Goal: Contribute content: Contribute content

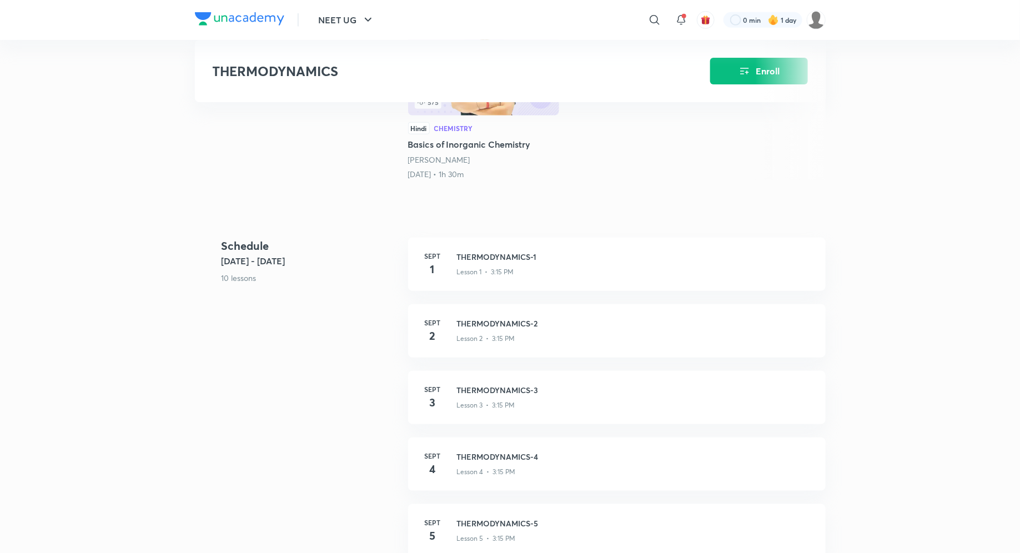
scroll to position [315, 0]
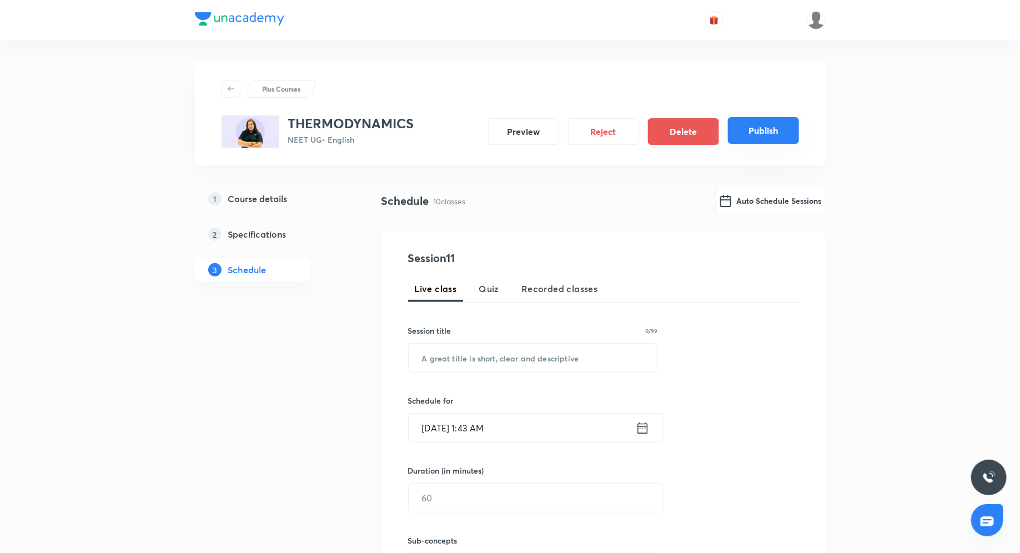
click at [743, 138] on button "Publish" at bounding box center [763, 130] width 71 height 27
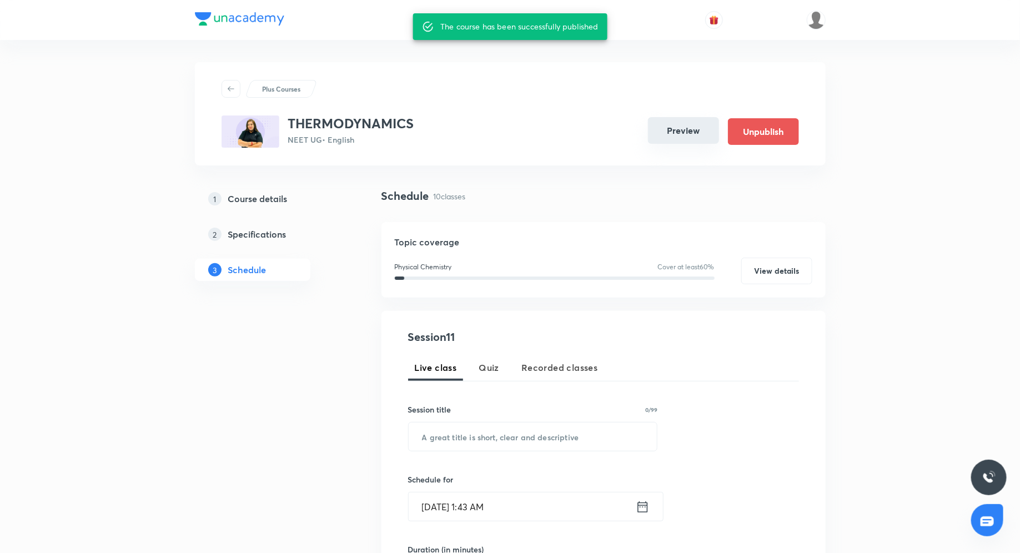
click at [678, 127] on button "Preview" at bounding box center [683, 130] width 71 height 27
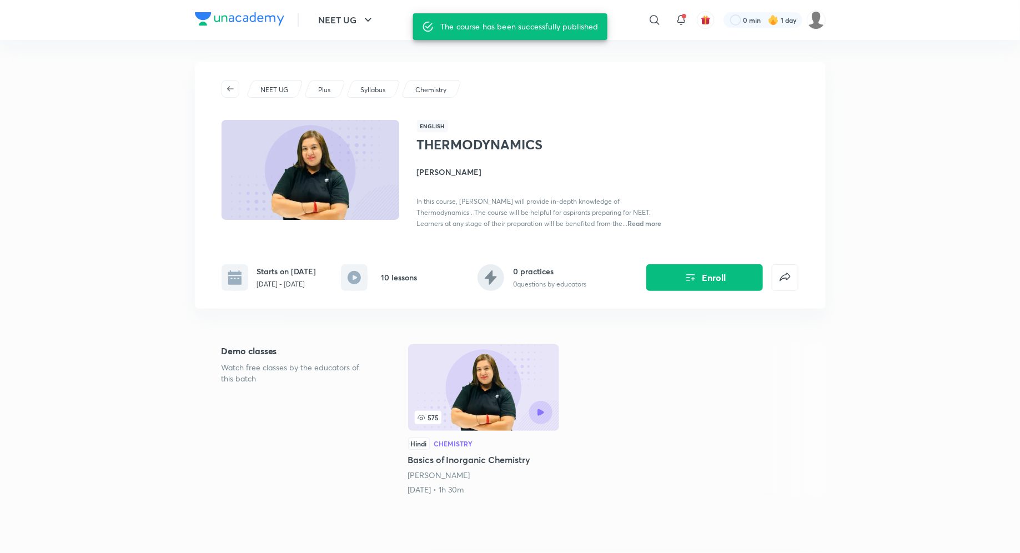
click at [434, 172] on h4 "Sonali Malik" at bounding box center [541, 172] width 249 height 12
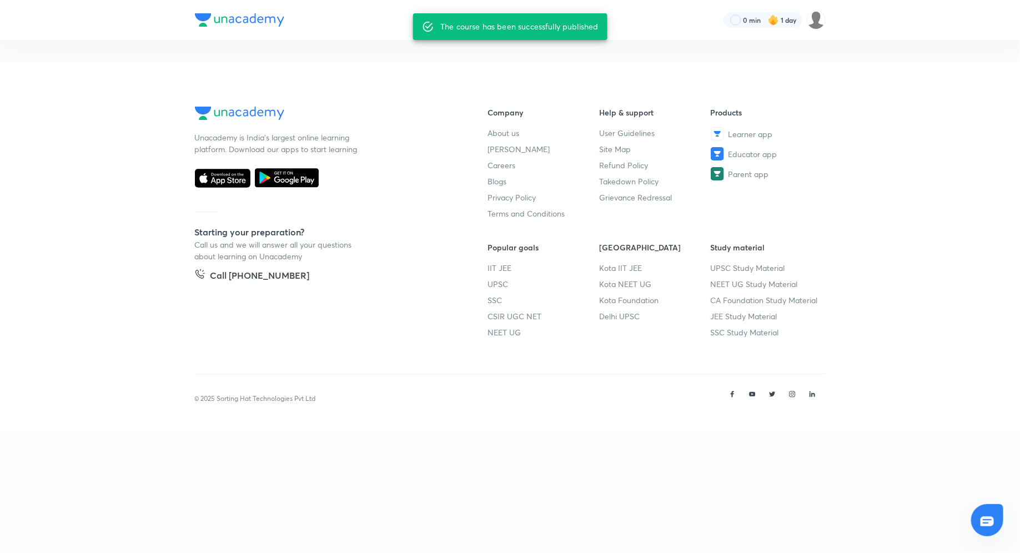
scroll to position [48, 0]
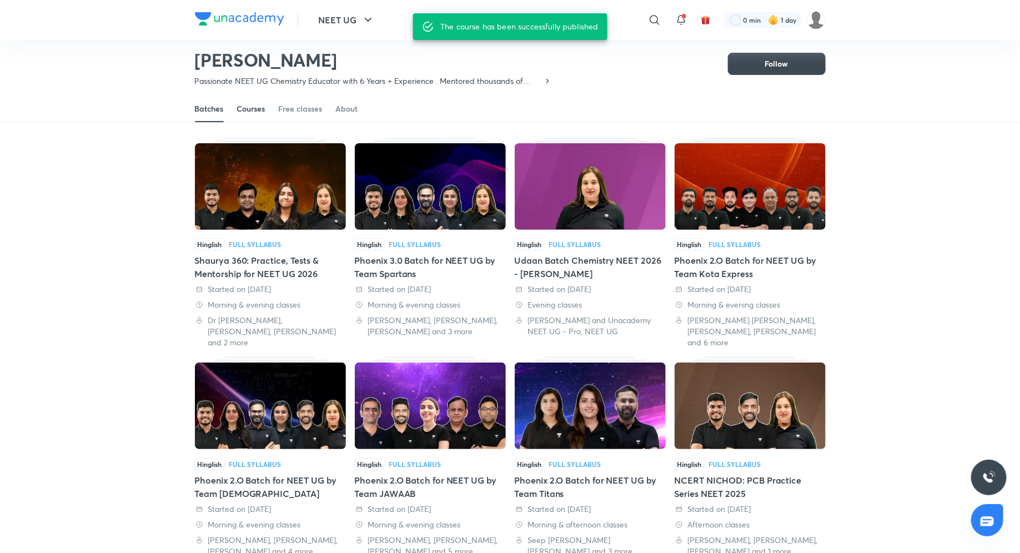
click at [254, 113] on div "Courses" at bounding box center [251, 108] width 28 height 11
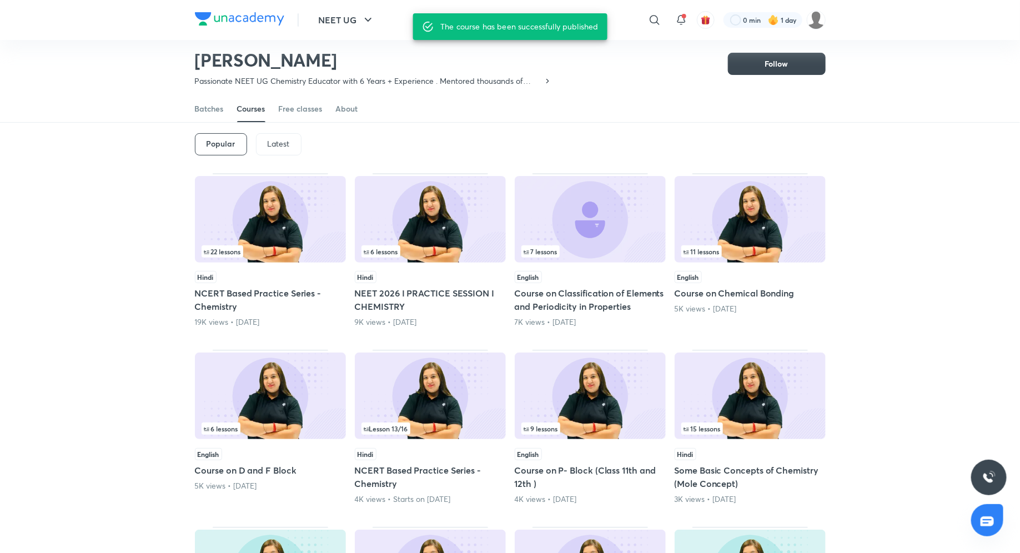
click at [265, 142] on div "Latest" at bounding box center [279, 144] width 46 height 22
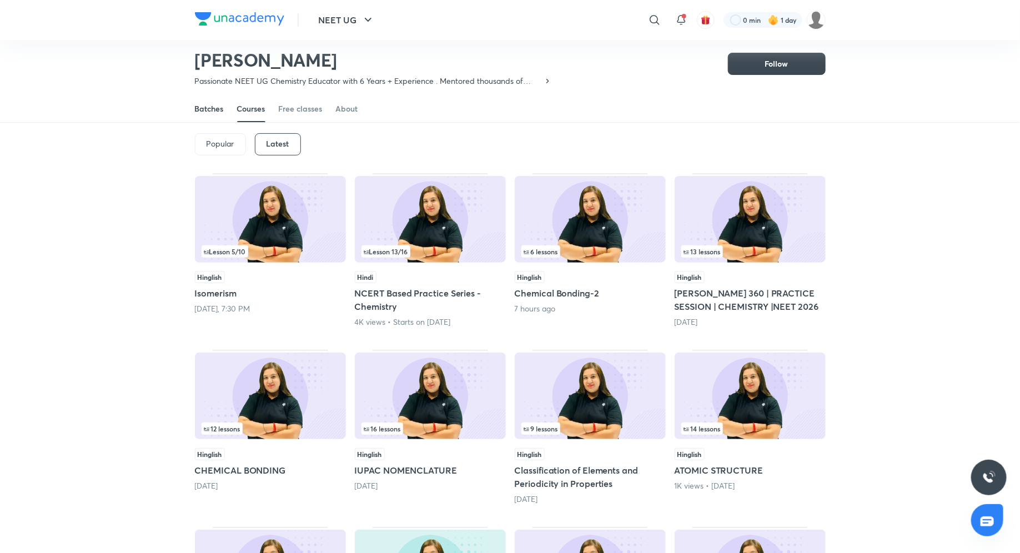
click at [195, 99] on link "Batches" at bounding box center [209, 109] width 29 height 27
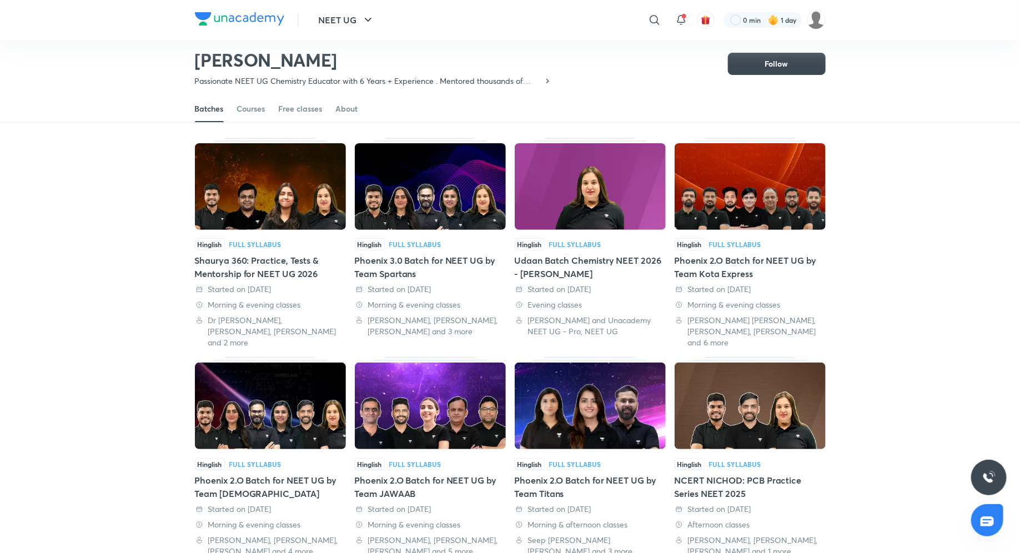
click at [566, 264] on div "Udaan Batch Chemistry NEET 2026 - Sonali Malik" at bounding box center [590, 267] width 151 height 27
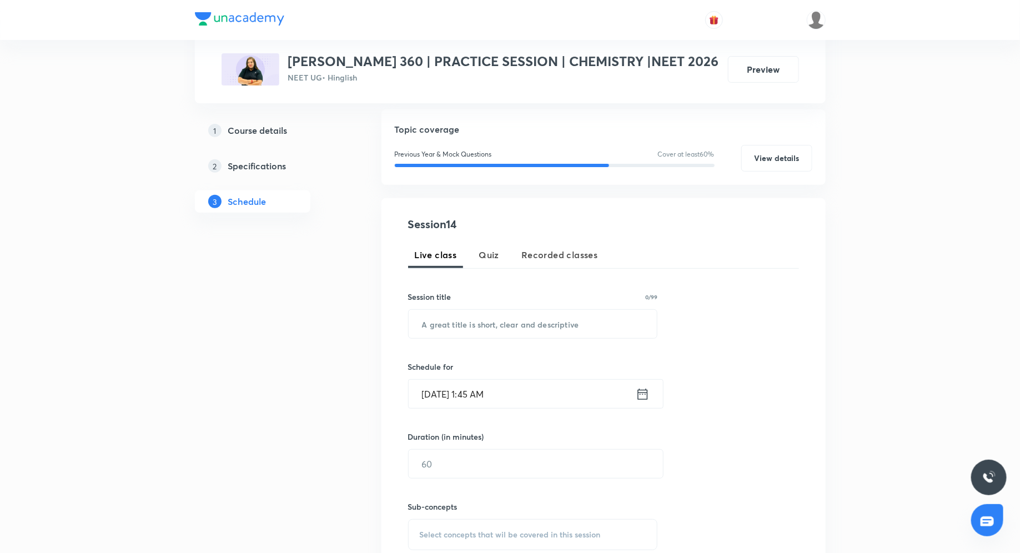
scroll to position [108, 0]
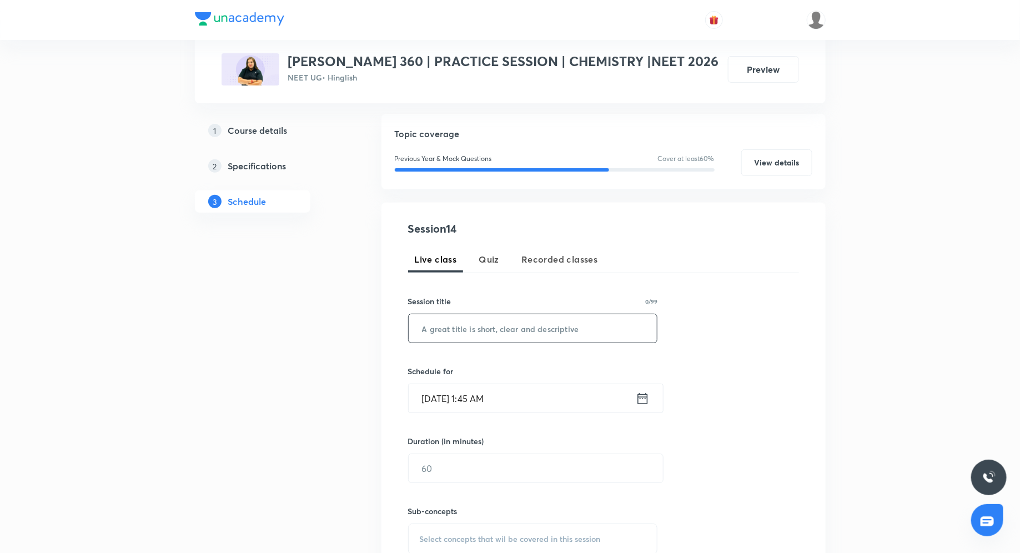
click at [496, 322] on input "text" at bounding box center [533, 328] width 249 height 28
paste input "Chemical Equilibrium(Practice Session)"
type input "Chemical Equilibrium(Practice Session)"
click at [644, 400] on icon at bounding box center [643, 399] width 14 height 16
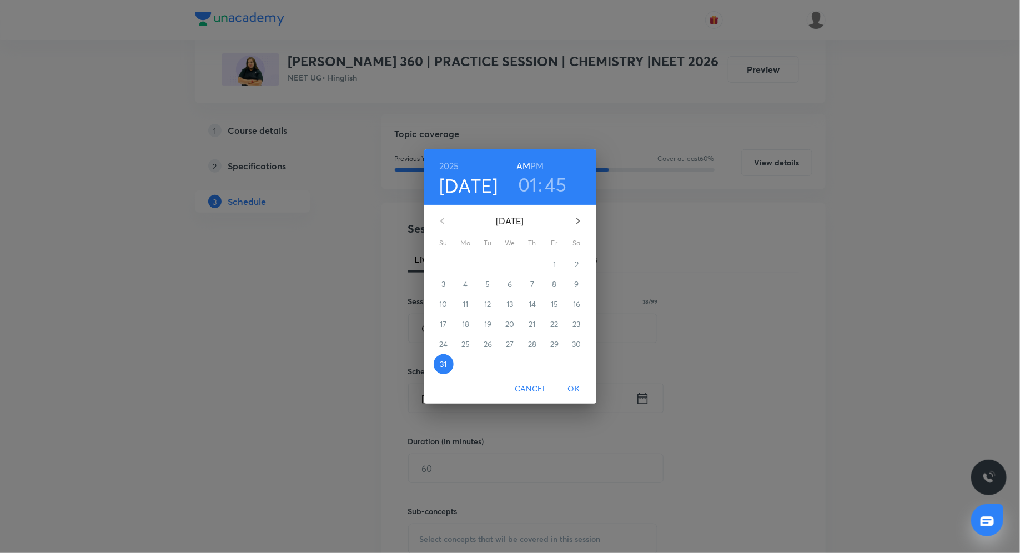
click at [580, 217] on icon "button" at bounding box center [578, 220] width 13 height 13
click at [465, 259] on p "1" at bounding box center [465, 264] width 3 height 11
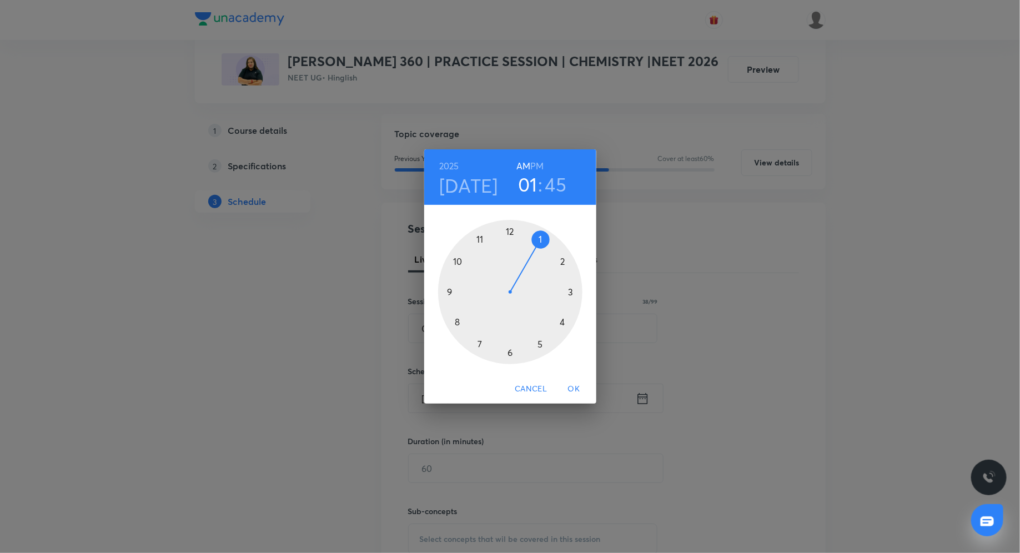
click at [535, 390] on span "Cancel" at bounding box center [531, 389] width 32 height 14
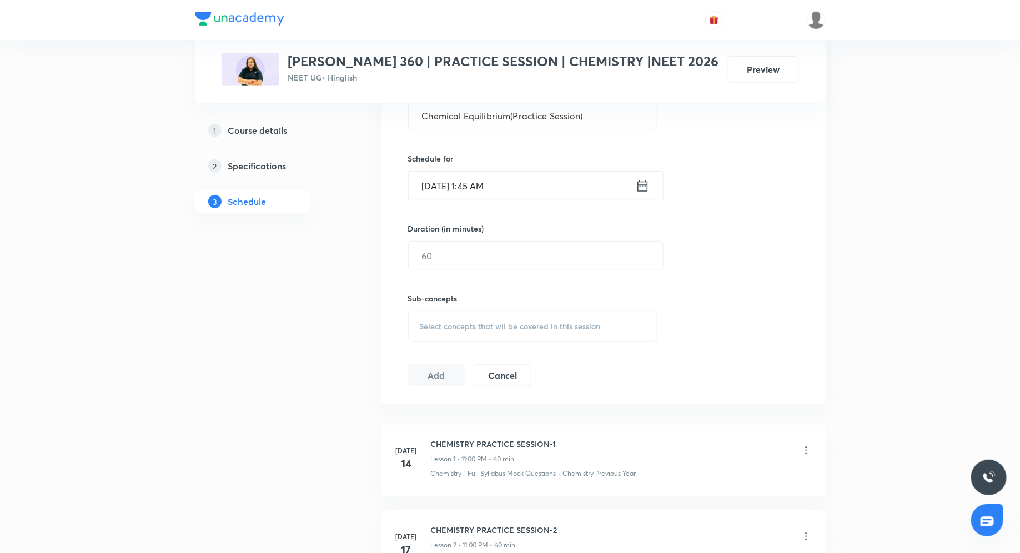
scroll to position [319, 0]
click at [645, 189] on icon at bounding box center [643, 188] width 14 height 16
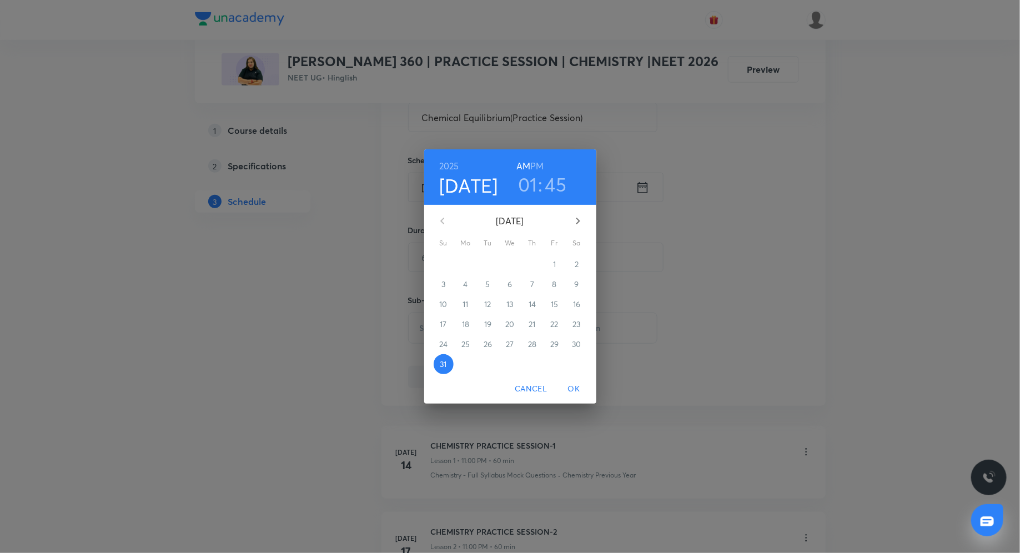
click at [579, 209] on button "button" at bounding box center [578, 221] width 27 height 27
click at [466, 264] on p "1" at bounding box center [465, 264] width 3 height 11
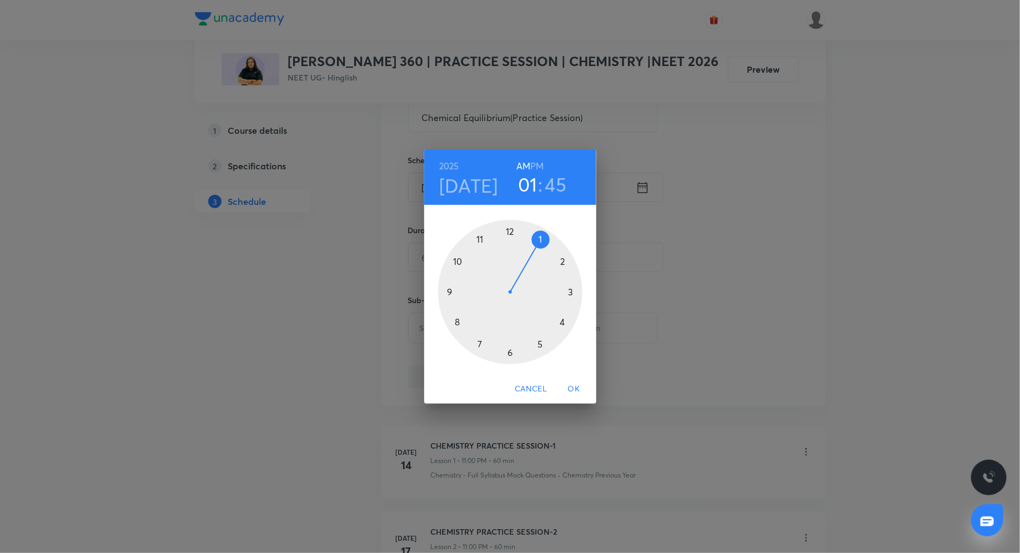
click at [527, 186] on h3 "01" at bounding box center [527, 184] width 19 height 23
click at [536, 166] on h6 "PM" at bounding box center [536, 166] width 13 height 16
click at [481, 242] on div at bounding box center [510, 292] width 144 height 144
click at [508, 233] on div at bounding box center [510, 292] width 144 height 144
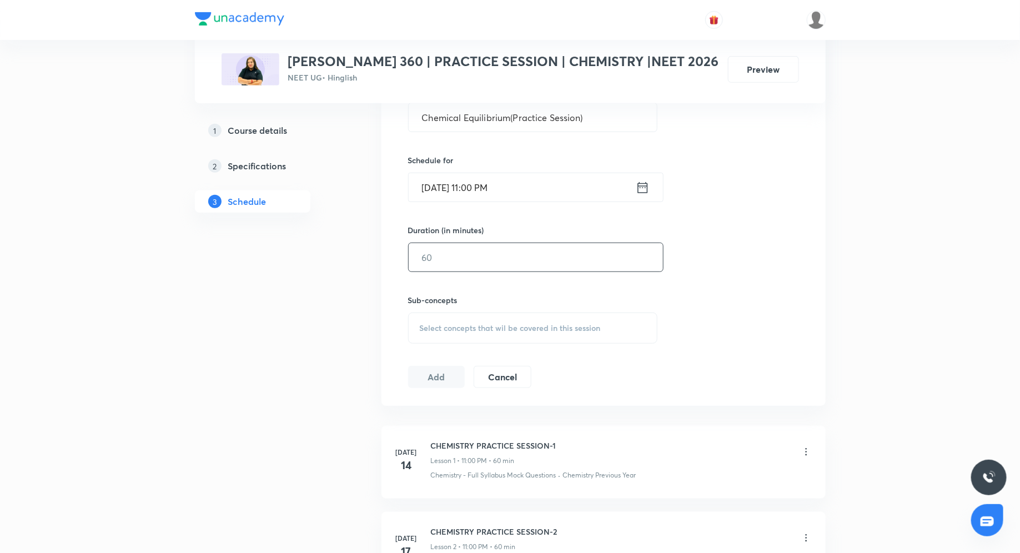
click at [482, 249] on input "text" at bounding box center [536, 257] width 254 height 28
type input "60"
click at [476, 316] on div "Select concepts that wil be covered in this session" at bounding box center [533, 328] width 250 height 31
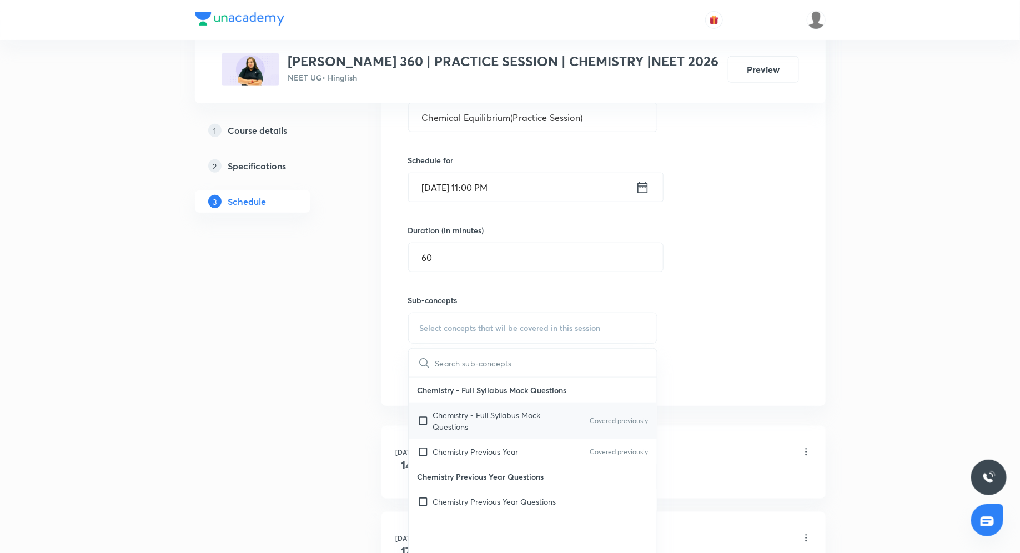
click at [448, 418] on p "Chemistry - Full Syllabus Mock Questions" at bounding box center [489, 420] width 112 height 23
checkbox input "true"
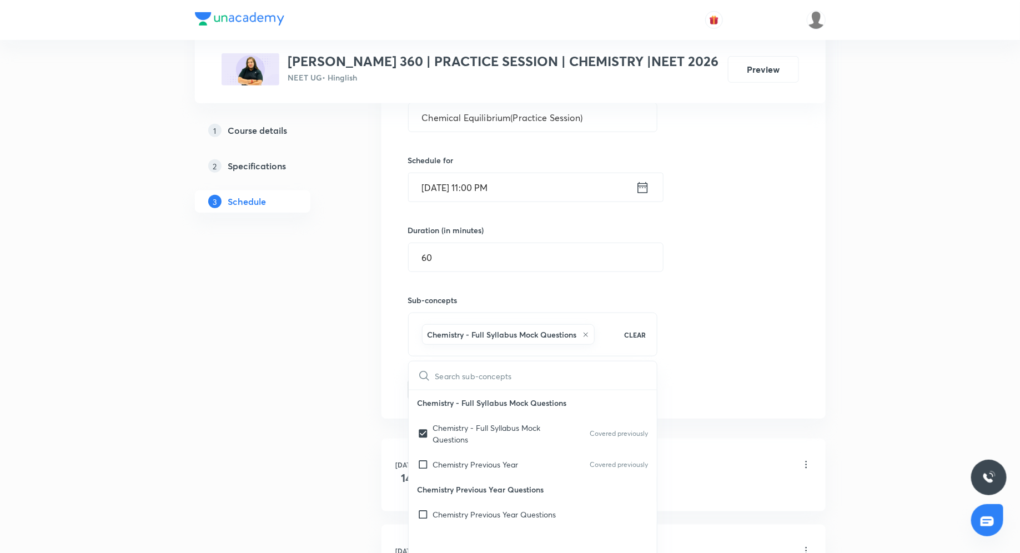
click at [743, 300] on div "Session 14 Live class Quiz Recorded classes Session title 38/99 Chemical Equili…" at bounding box center [603, 205] width 391 height 392
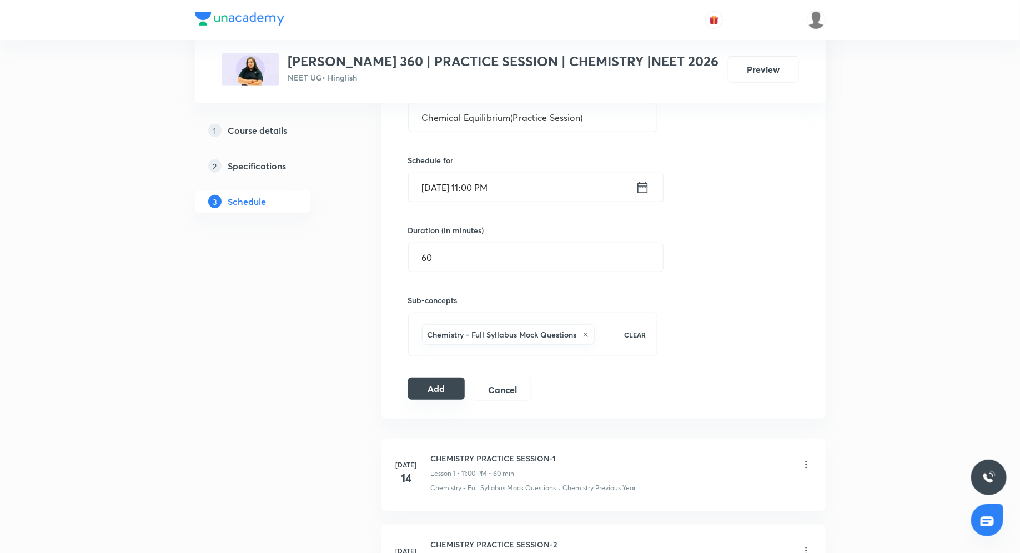
click at [446, 379] on button "Add" at bounding box center [436, 389] width 57 height 22
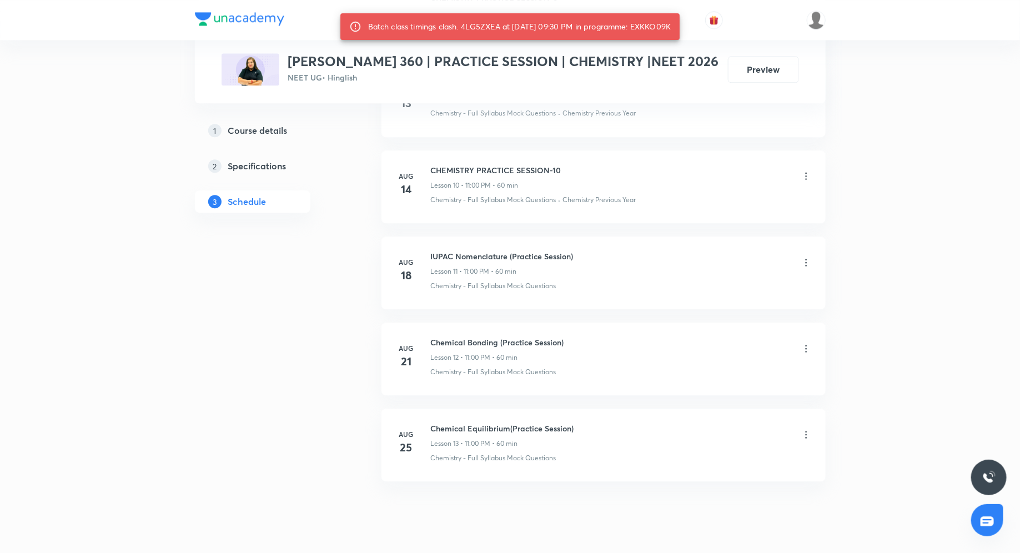
scroll to position [1409, 0]
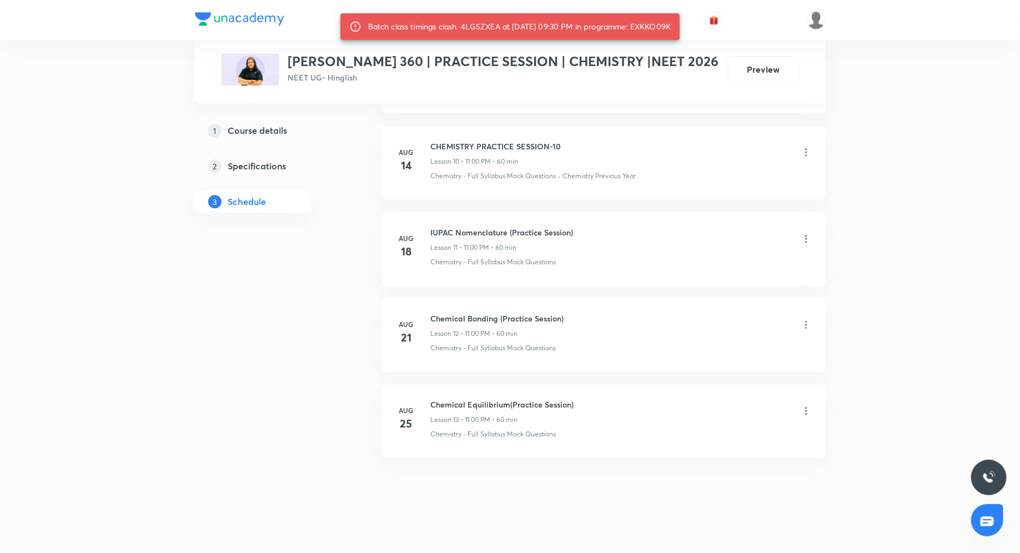
drag, startPoint x: 642, startPoint y: 27, endPoint x: 687, endPoint y: 28, distance: 45.0
click at [680, 28] on div "Batch class timings clash. 4LG5ZXEA at 01 Sep 2025 09:30 PM in programme: EXKKO…" at bounding box center [511, 26] width 340 height 27
copy div "EXKKO09K"
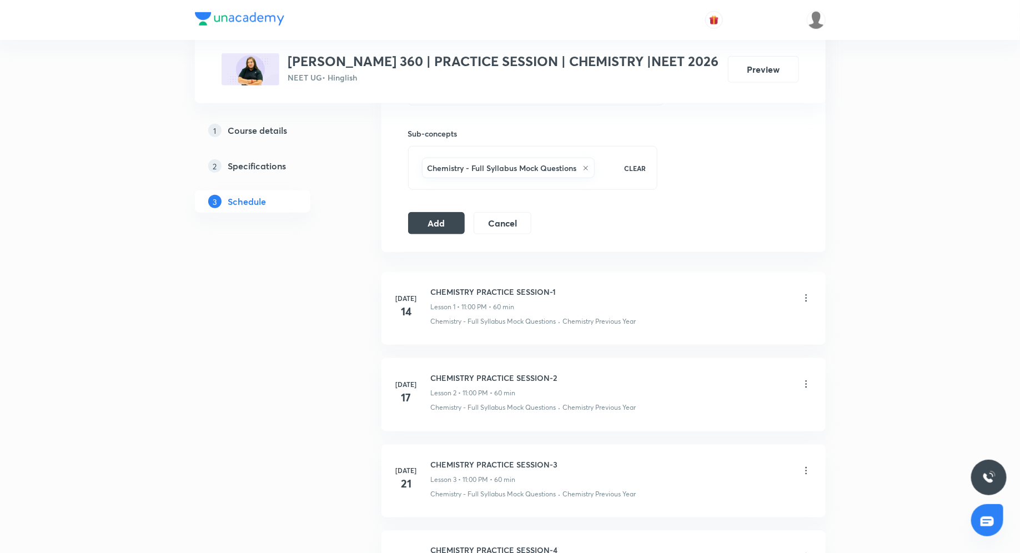
scroll to position [478, 0]
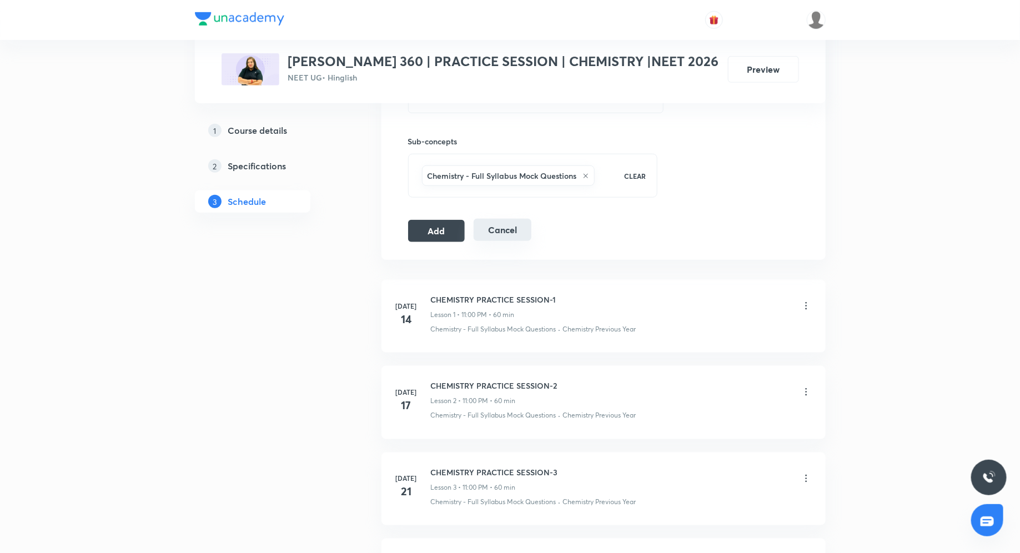
click at [493, 233] on button "Cancel" at bounding box center [502, 230] width 57 height 22
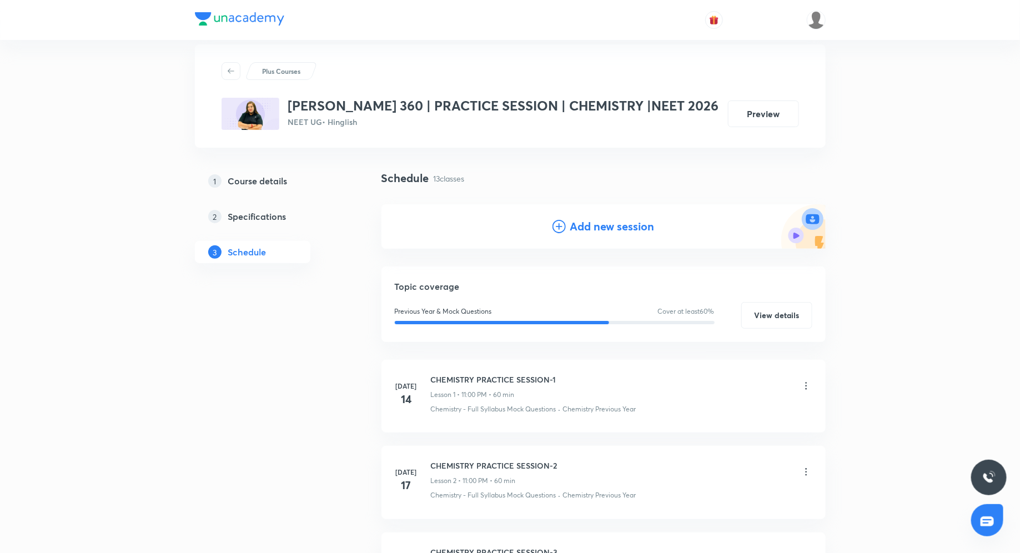
scroll to position [18, 0]
click at [562, 222] on icon at bounding box center [559, 225] width 13 height 13
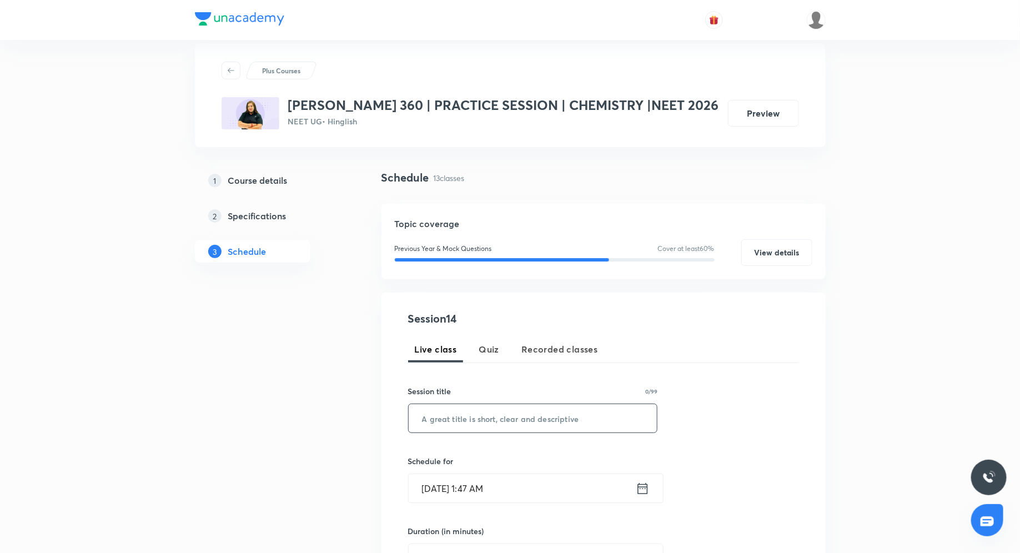
click at [473, 415] on input "text" at bounding box center [533, 418] width 249 height 28
paste input "Ionic Equilibrium (Practice Session)"
type input "Ionic Equilibrium (Practice Session)"
click at [645, 486] on icon at bounding box center [643, 489] width 14 height 16
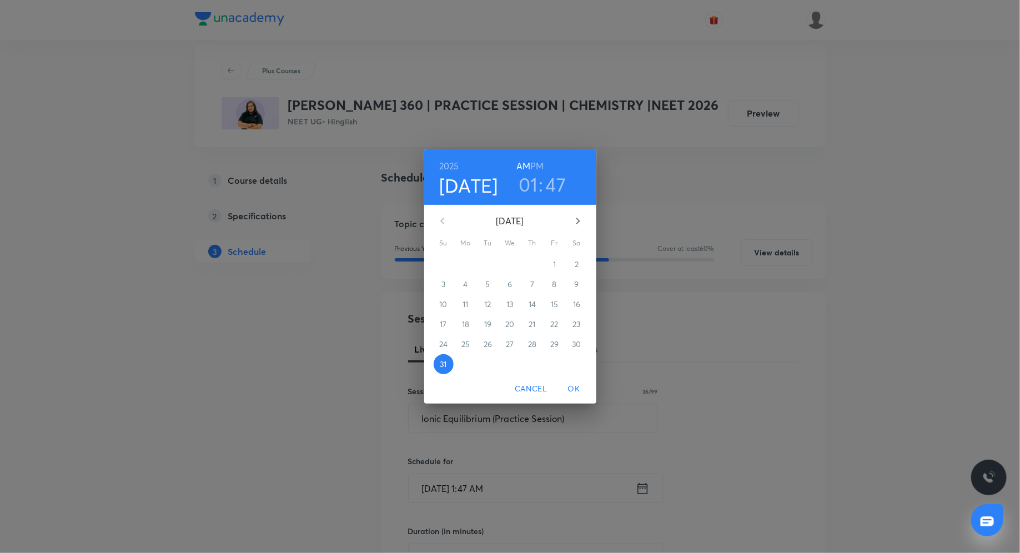
click at [577, 221] on icon "button" at bounding box center [578, 220] width 13 height 13
click at [529, 263] on span "4" at bounding box center [533, 264] width 20 height 11
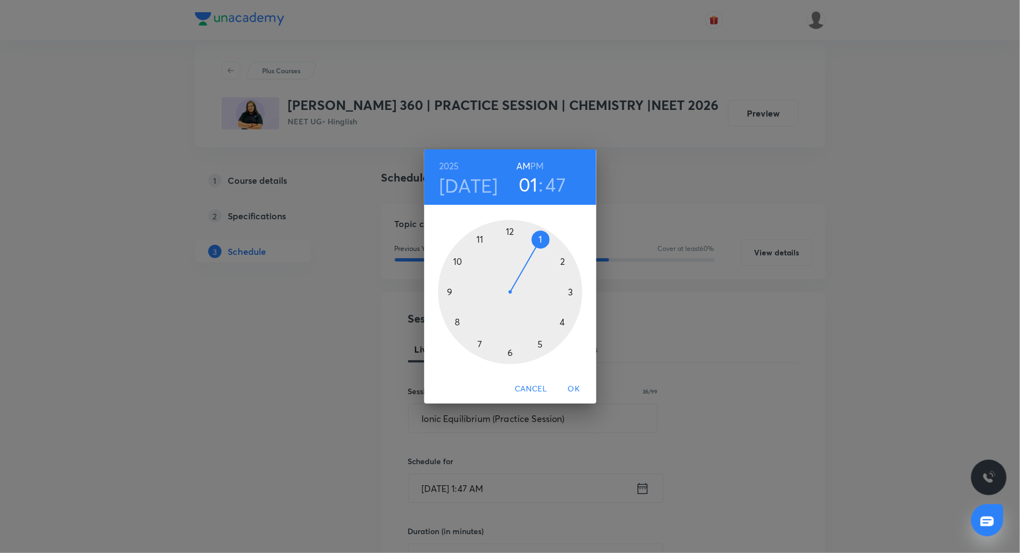
click at [481, 240] on div at bounding box center [510, 292] width 144 height 144
click at [510, 231] on div at bounding box center [510, 292] width 144 height 144
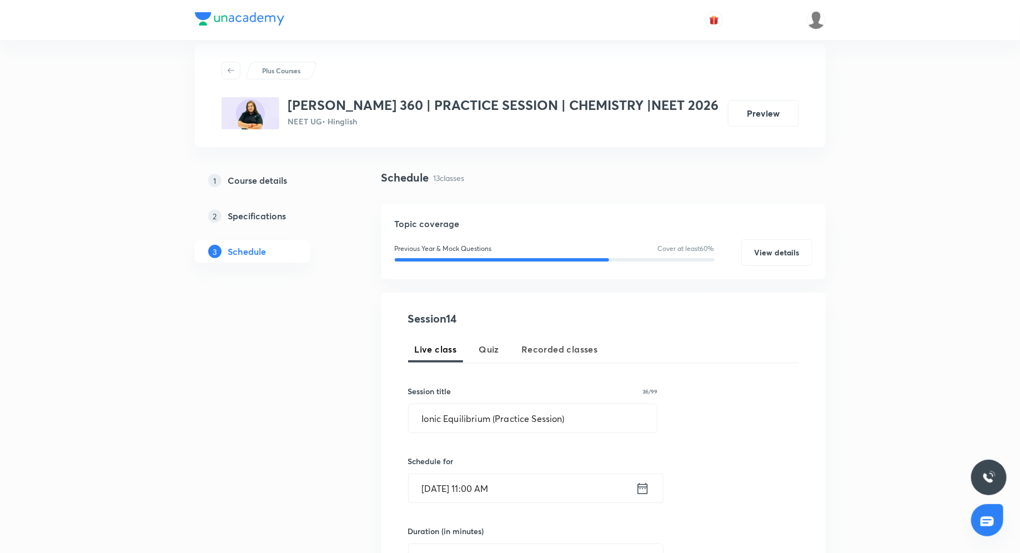
click at [649, 491] on icon at bounding box center [643, 489] width 14 height 16
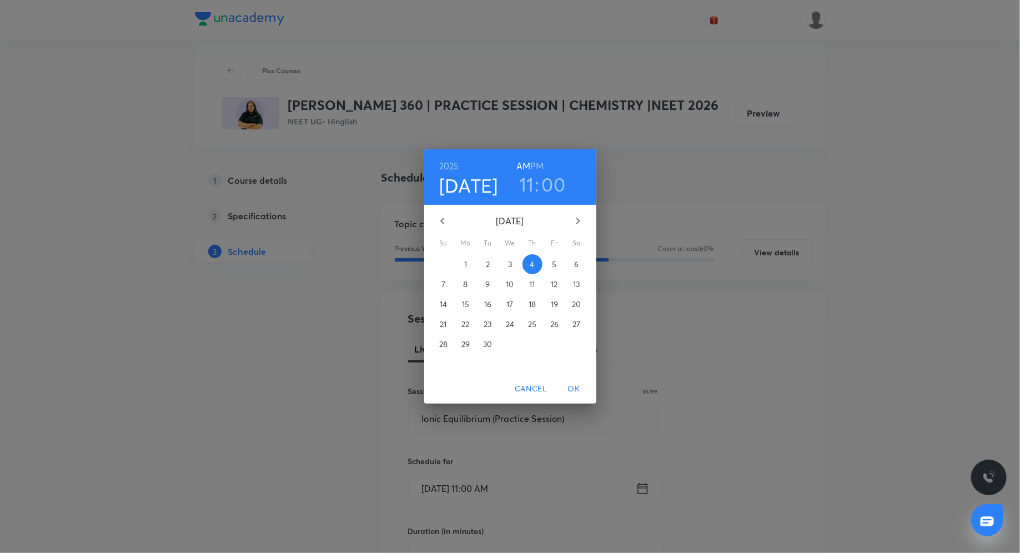
click at [537, 167] on h6 "PM" at bounding box center [536, 166] width 13 height 16
click at [570, 395] on span "OK" at bounding box center [574, 389] width 27 height 14
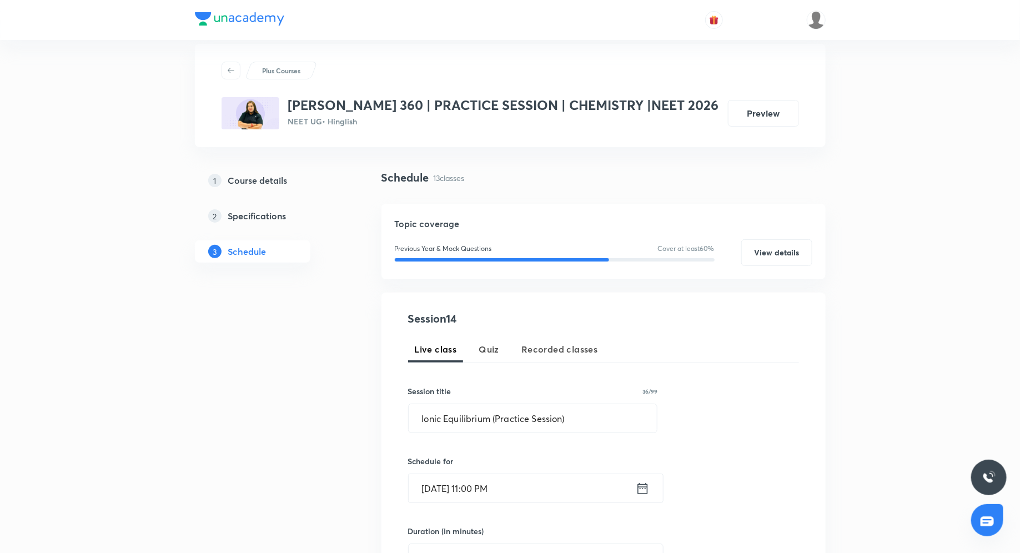
scroll to position [113, 0]
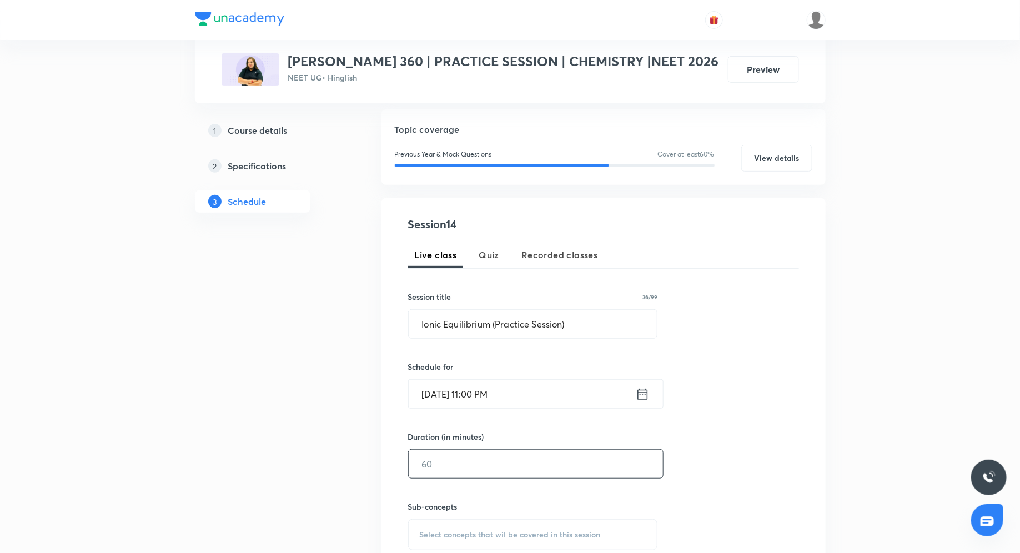
click at [468, 456] on input "text" at bounding box center [536, 464] width 254 height 28
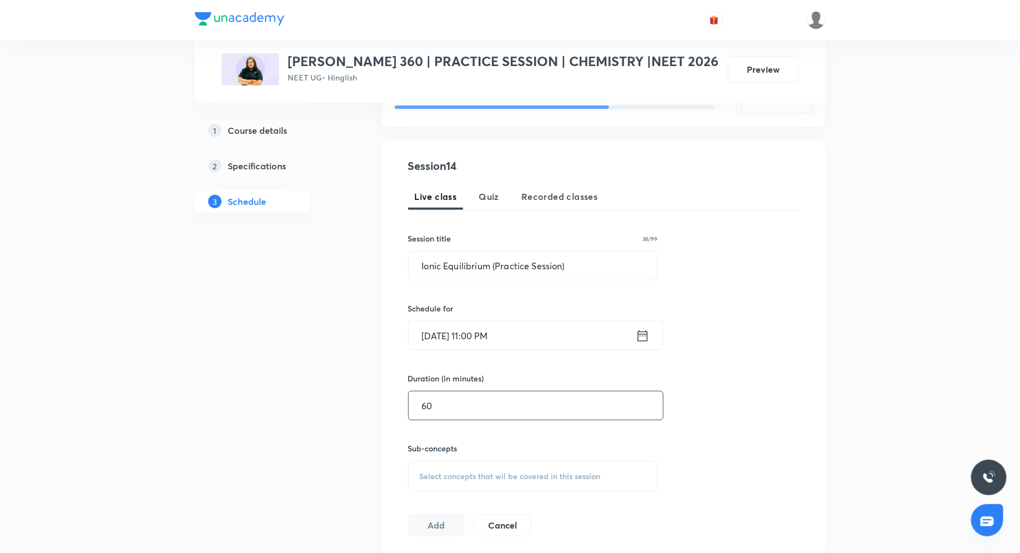
scroll to position [185, 0]
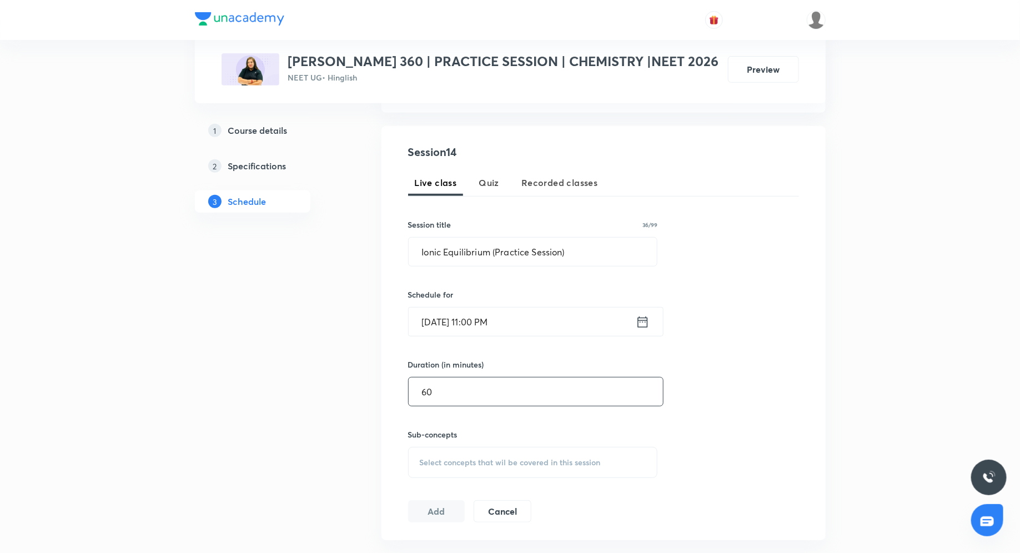
type input "60"
click at [438, 453] on div "Select concepts that wil be covered in this session" at bounding box center [533, 462] width 250 height 31
click at [485, 552] on p "Chemistry - Full Syllabus Mock Questions" at bounding box center [489, 555] width 112 height 23
checkbox input "true"
click at [773, 390] on div "Session 14 Live class Quiz Recorded classes Session title 36/99 Ionic Equilibri…" at bounding box center [603, 340] width 391 height 392
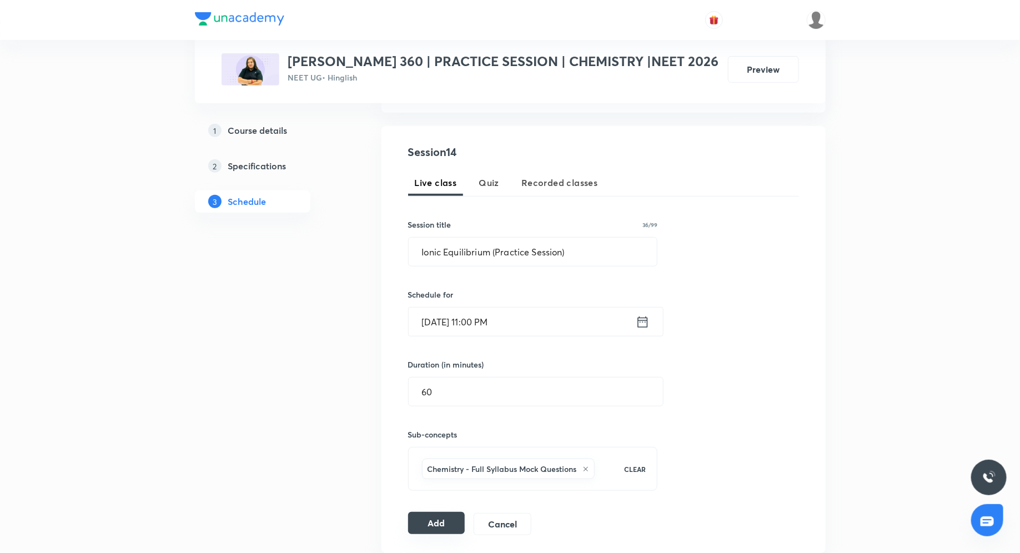
click at [445, 523] on button "Add" at bounding box center [436, 523] width 57 height 22
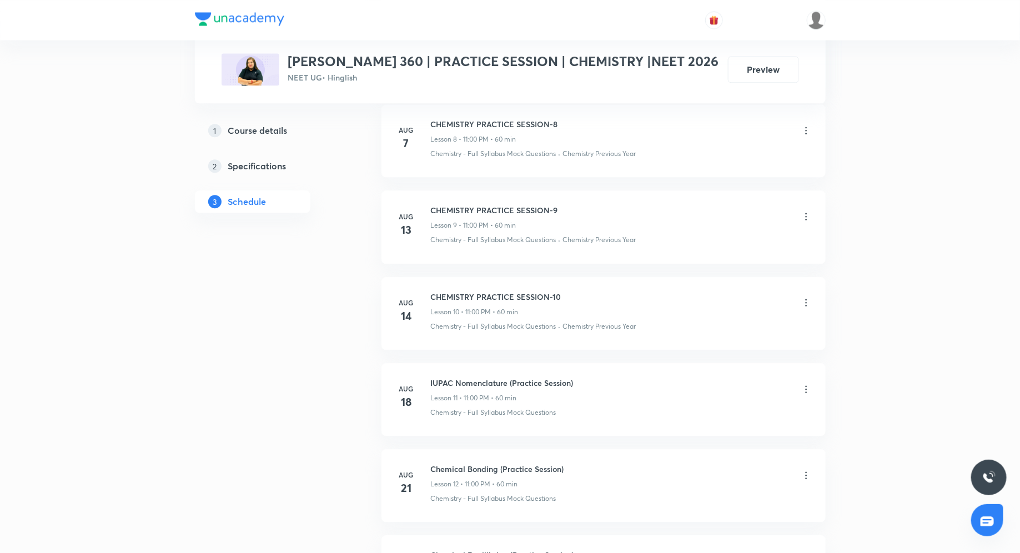
scroll to position [1409, 0]
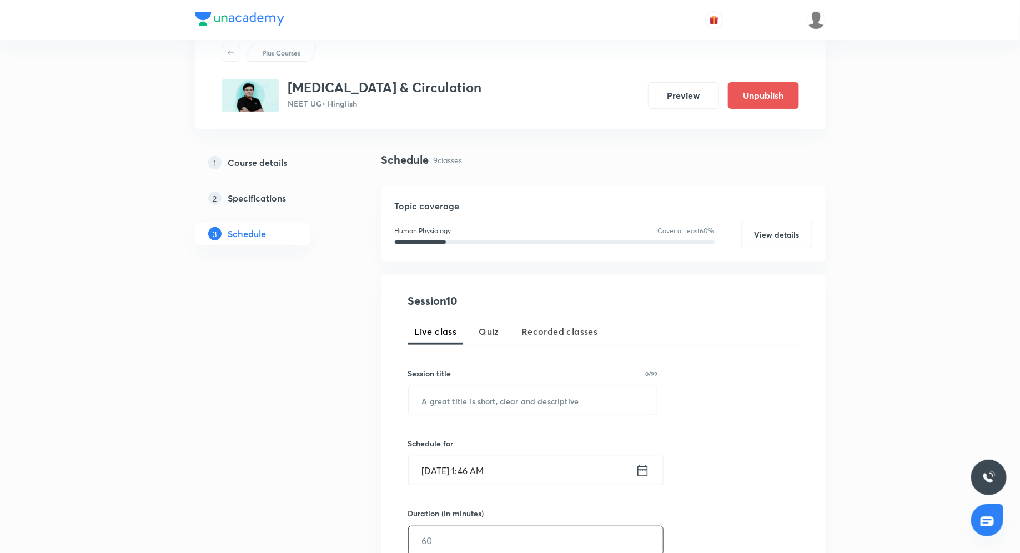
scroll to position [40, 0]
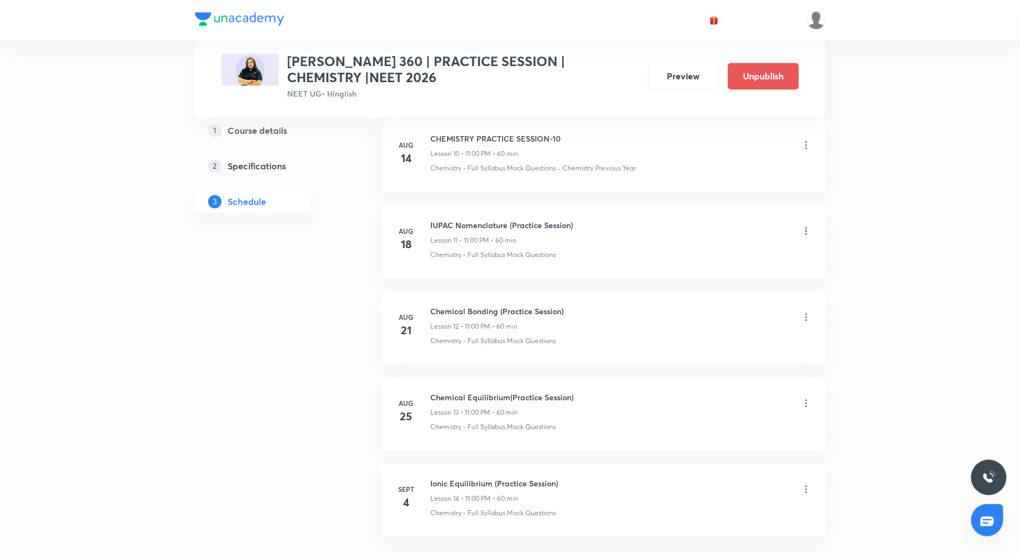
scroll to position [1496, 0]
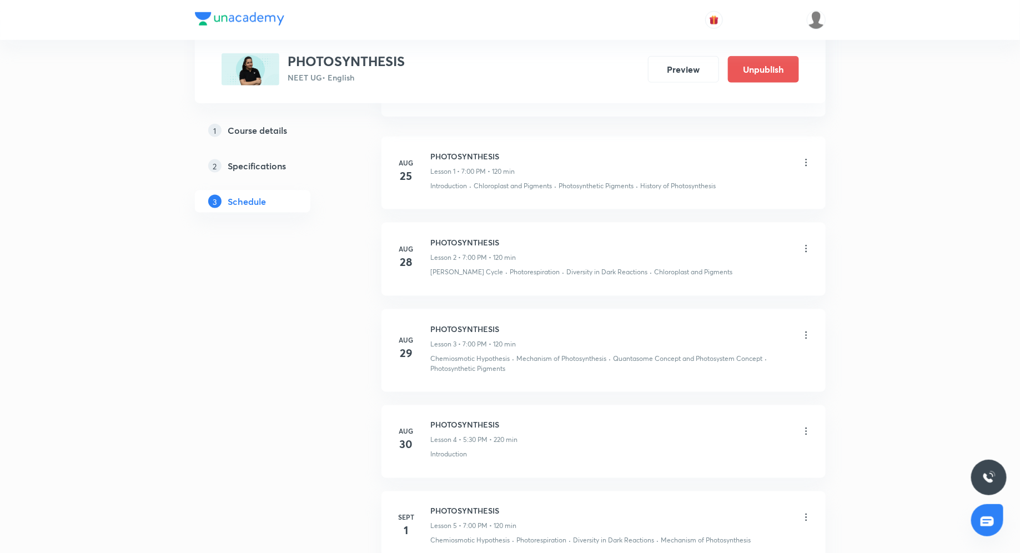
scroll to position [720, 0]
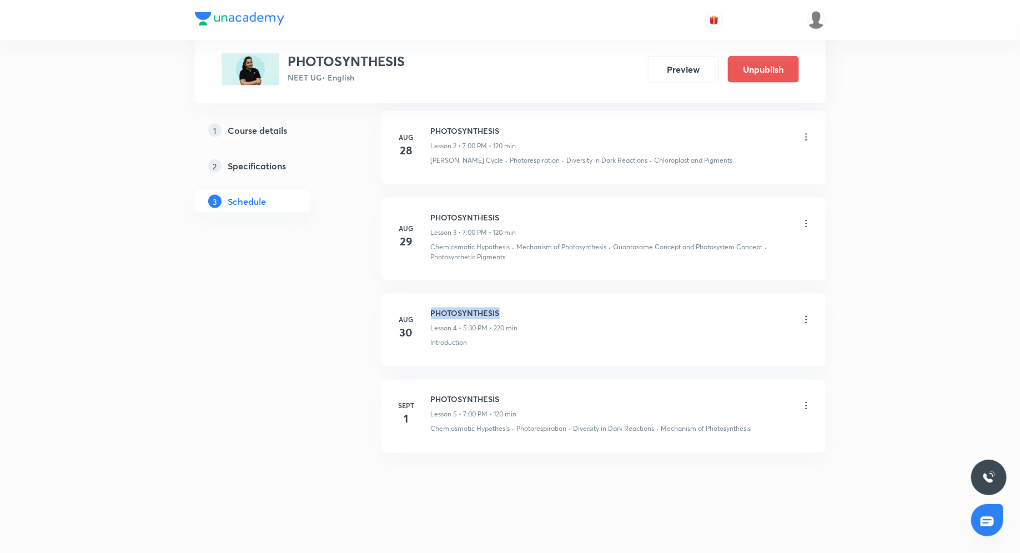
drag, startPoint x: 430, startPoint y: 309, endPoint x: 525, endPoint y: 314, distance: 94.6
click at [525, 314] on div "PHOTOSYNTHESIS Lesson 4 • 5:30 PM • 220 min" at bounding box center [621, 321] width 381 height 26
copy h6 "PHOTOSYNTHESIS"
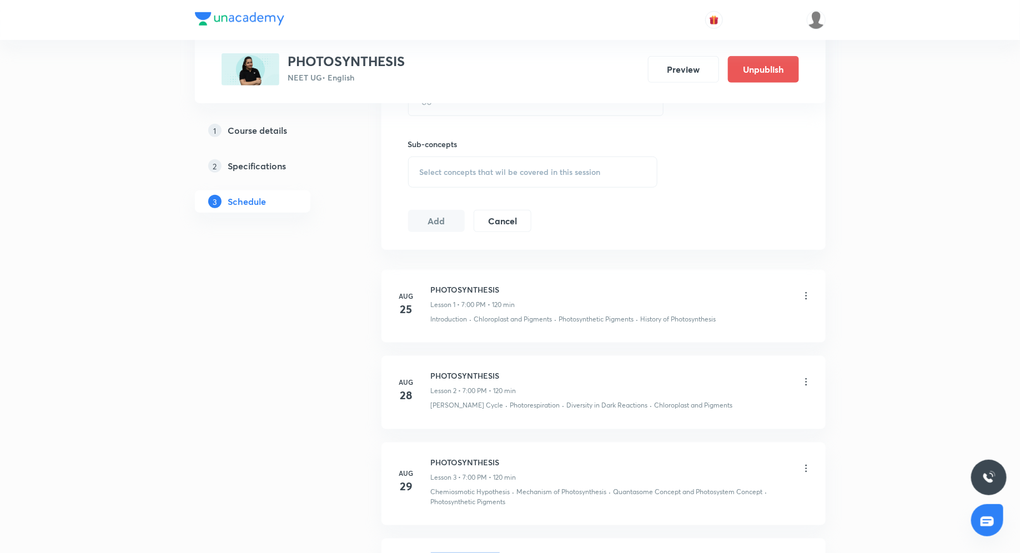
scroll to position [0, 0]
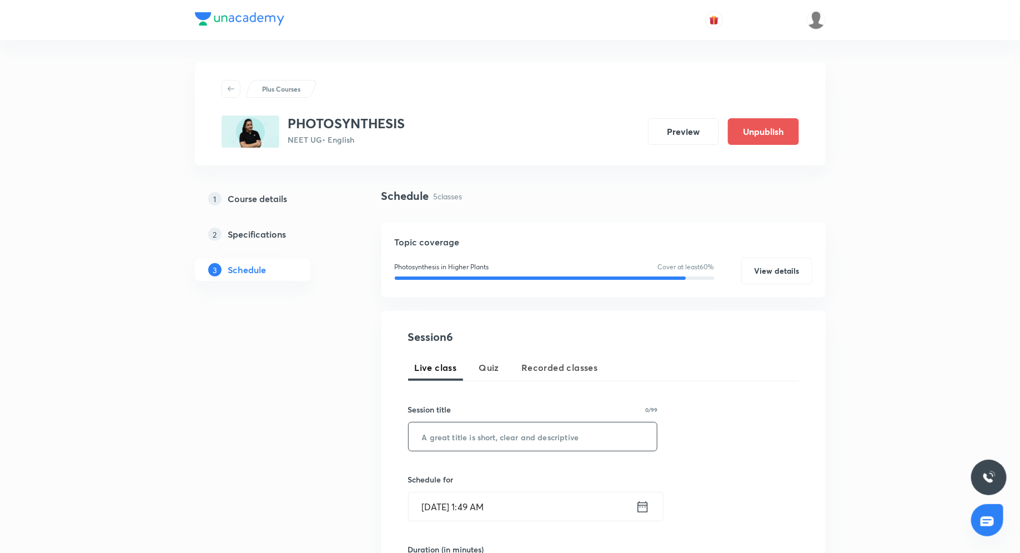
click at [481, 437] on input "text" at bounding box center [533, 437] width 249 height 28
paste input "PHOTOSYNTHESIS"
type input "PHOTOSYNTHESIS"
click at [646, 508] on icon at bounding box center [643, 507] width 14 height 16
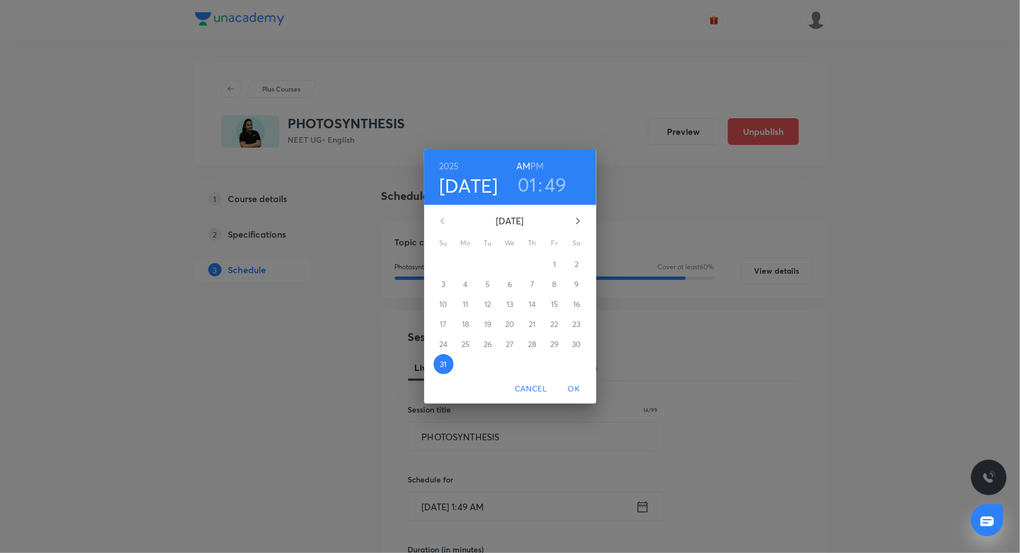
click at [539, 165] on h6 "PM" at bounding box center [536, 166] width 13 height 16
click at [528, 183] on h3 "01" at bounding box center [527, 184] width 19 height 23
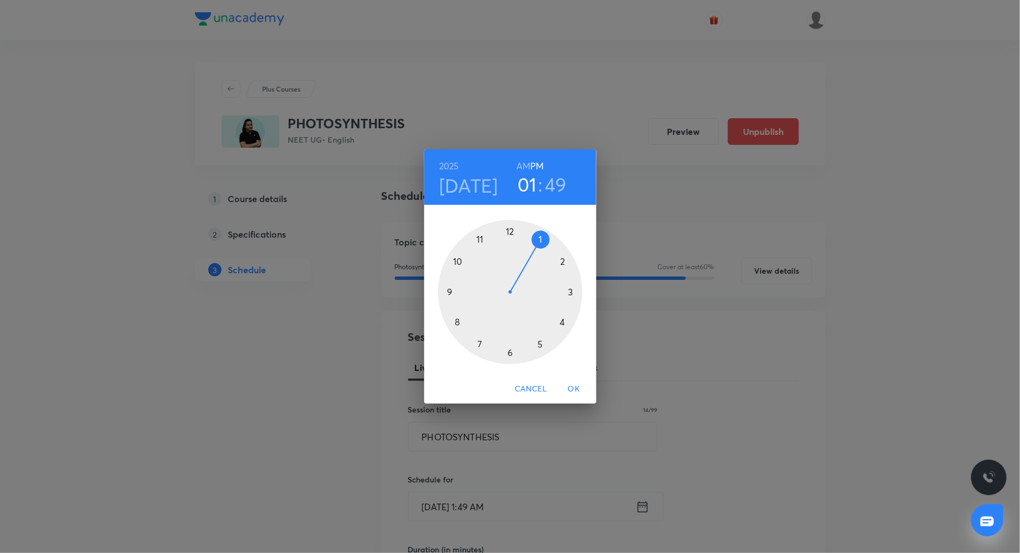
click at [451, 291] on div at bounding box center [510, 292] width 144 height 144
click at [509, 233] on div at bounding box center [510, 292] width 144 height 144
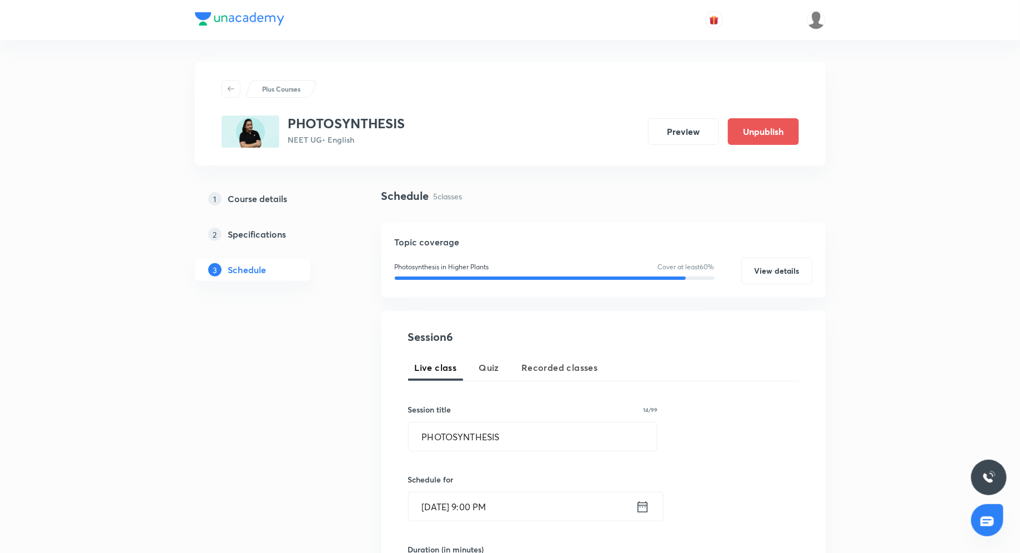
scroll to position [99, 0]
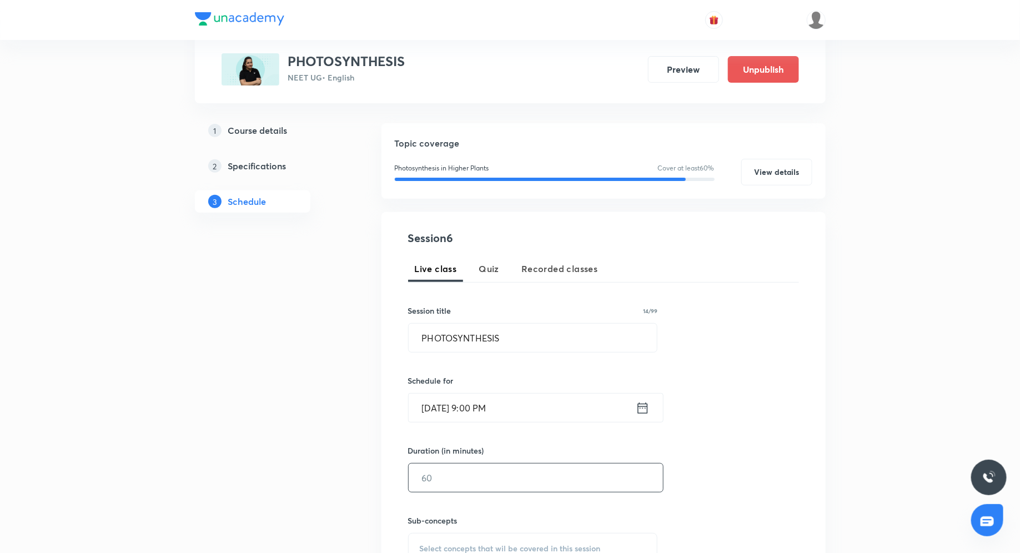
click at [485, 480] on input "text" at bounding box center [536, 478] width 254 height 28
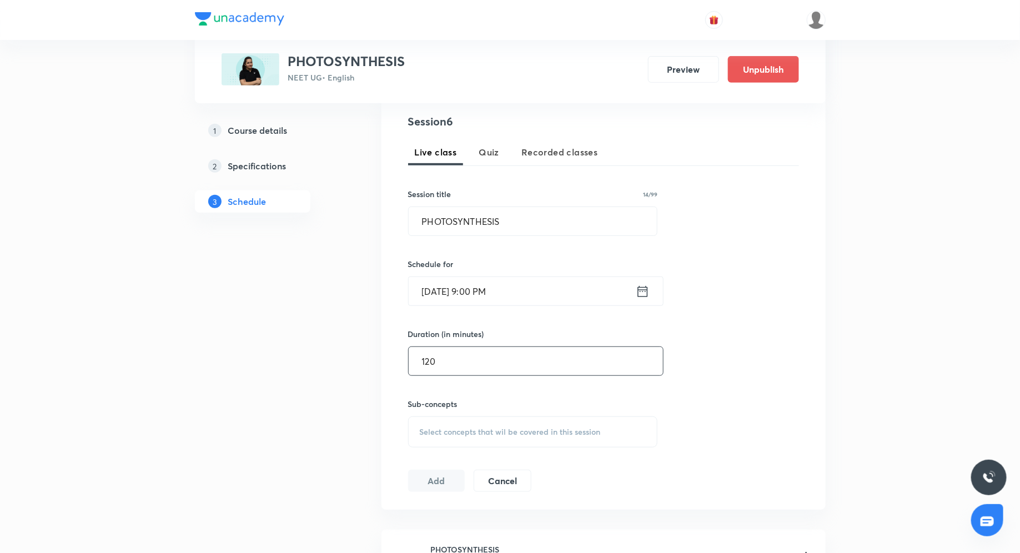
scroll to position [263, 0]
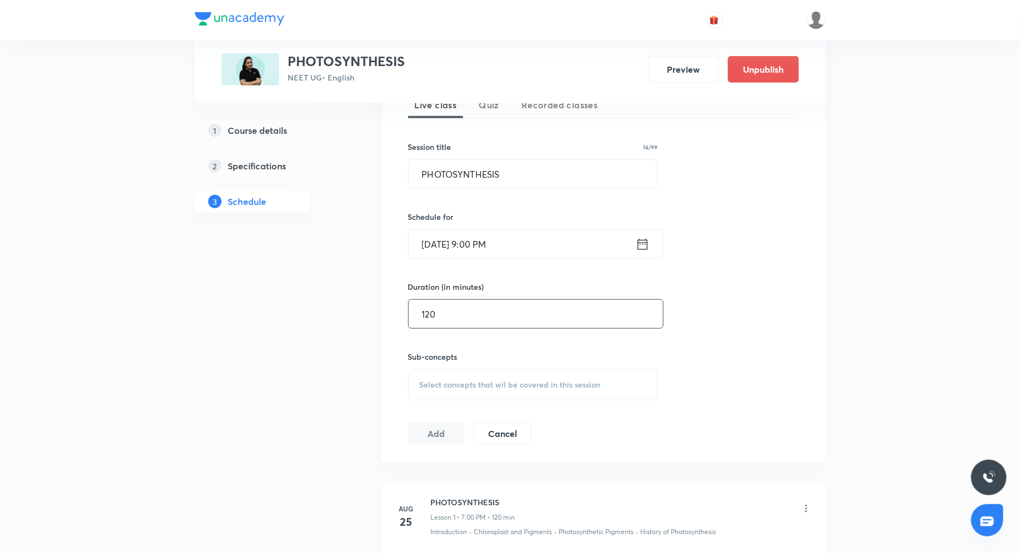
type input "120"
click at [462, 375] on div "Select concepts that wil be covered in this session" at bounding box center [533, 384] width 250 height 31
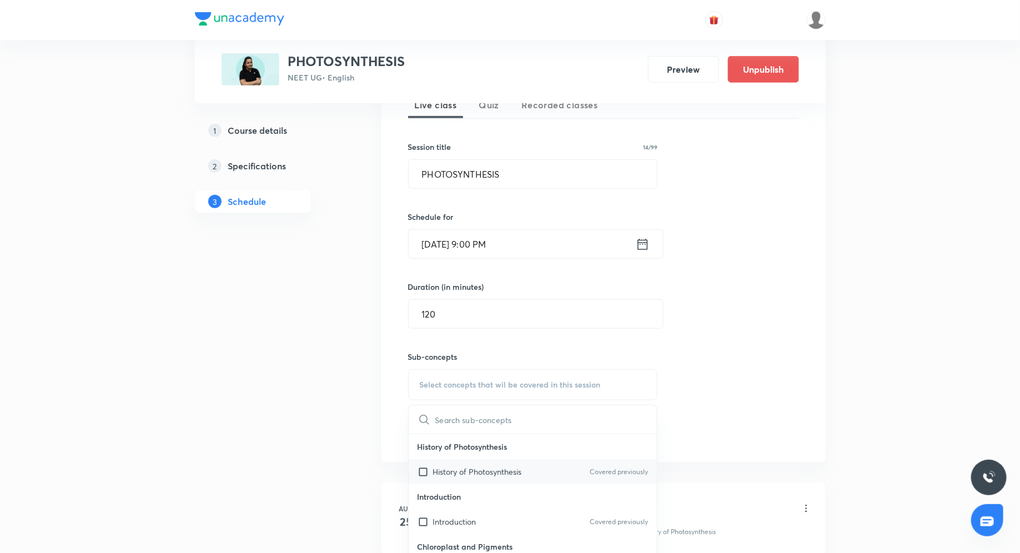
click at [476, 467] on p "History of Photosynthesis" at bounding box center [477, 472] width 89 height 12
checkbox input "true"
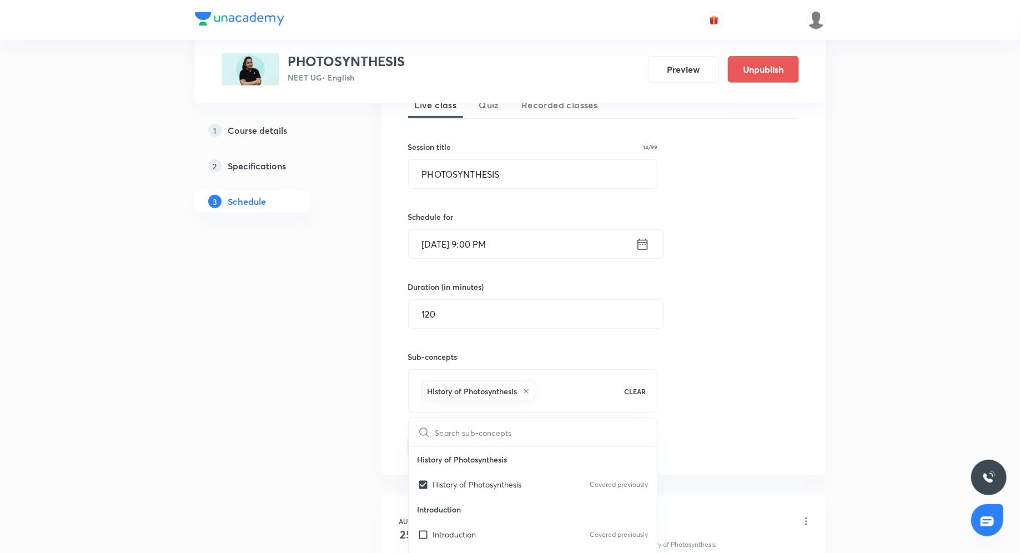
click at [694, 410] on div "Session 6 Live class Quiz Recorded classes Session title 14/99 PHOTOSYNTHESIS ​…" at bounding box center [603, 262] width 391 height 392
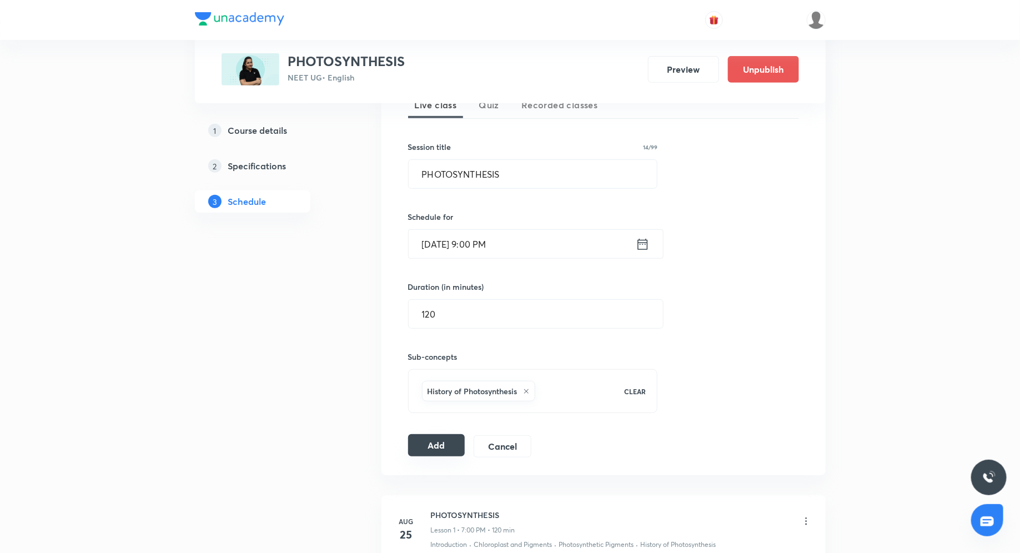
click at [410, 448] on button "Add" at bounding box center [436, 445] width 57 height 22
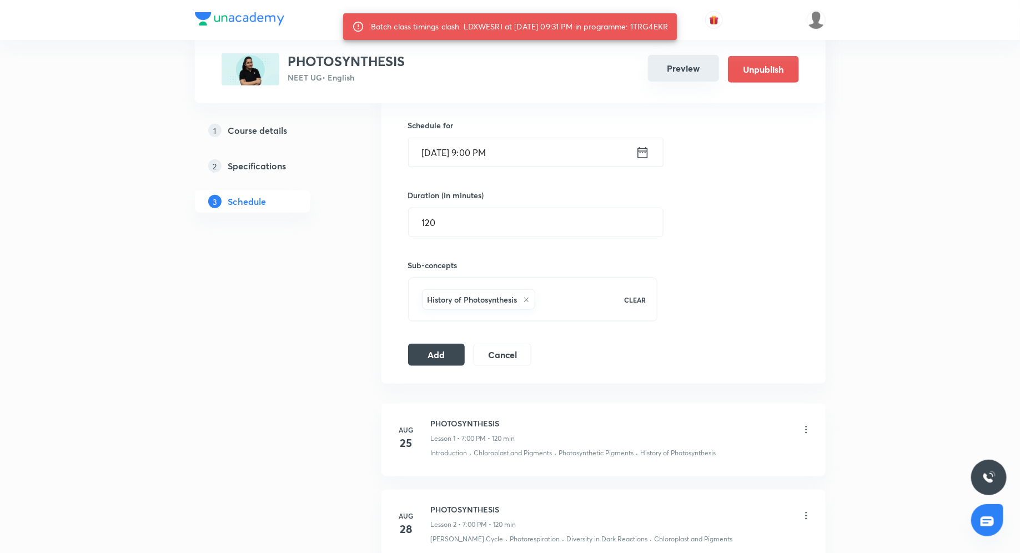
scroll to position [223, 0]
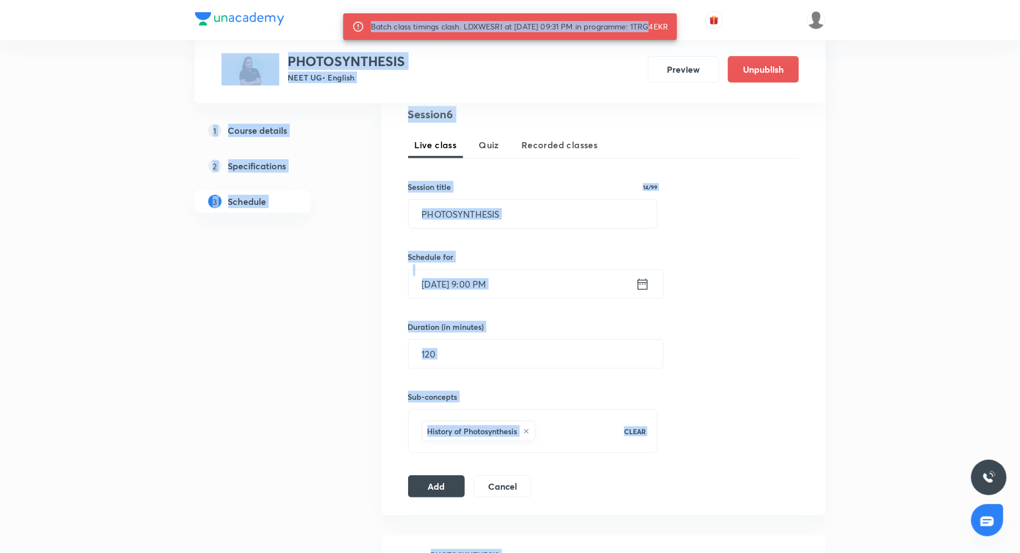
drag, startPoint x: 641, startPoint y: 26, endPoint x: 693, endPoint y: 27, distance: 51.7
click at [693, 27] on div "Plus Courses PHOTOSYNTHESIS NEET UG • English Preview Unpublish 1 Course detail…" at bounding box center [510, 422] width 1020 height 1291
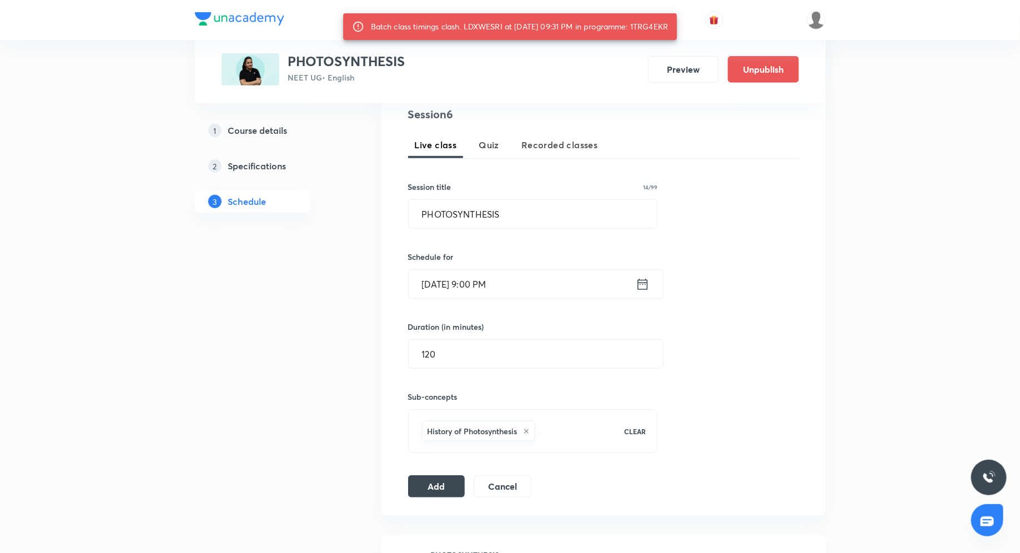
click at [707, 38] on div at bounding box center [510, 20] width 631 height 40
drag, startPoint x: 642, startPoint y: 27, endPoint x: 682, endPoint y: 28, distance: 40.0
click at [678, 28] on div "Batch class timings clash. LDXWESRI at 31 Aug 2025 09:31 PM in programme: 1TRG4…" at bounding box center [510, 26] width 334 height 27
copy div "1TRG4EKR"
click at [645, 277] on icon at bounding box center [643, 285] width 14 height 16
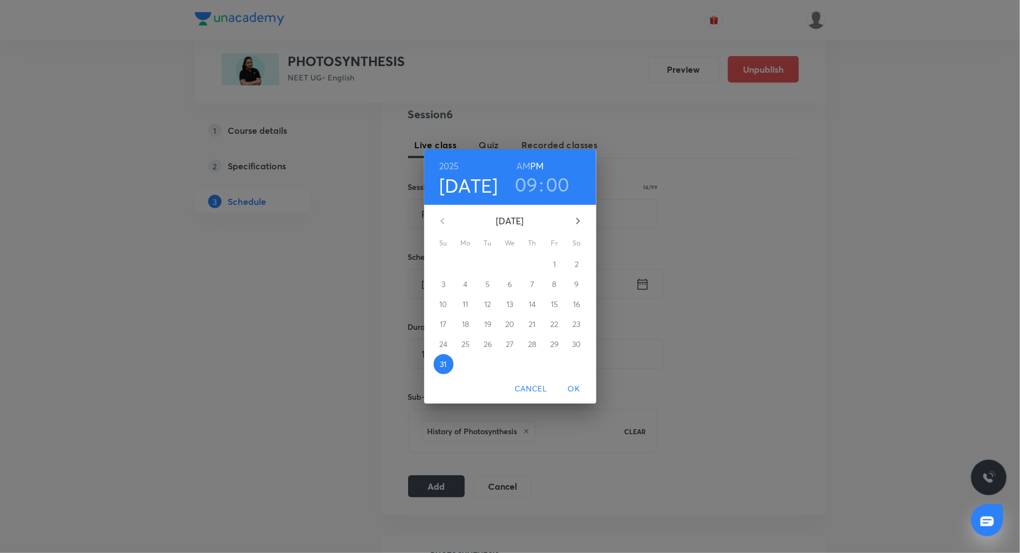
click at [578, 224] on icon "button" at bounding box center [578, 220] width 13 height 13
click at [468, 266] on span "1" at bounding box center [466, 264] width 20 height 11
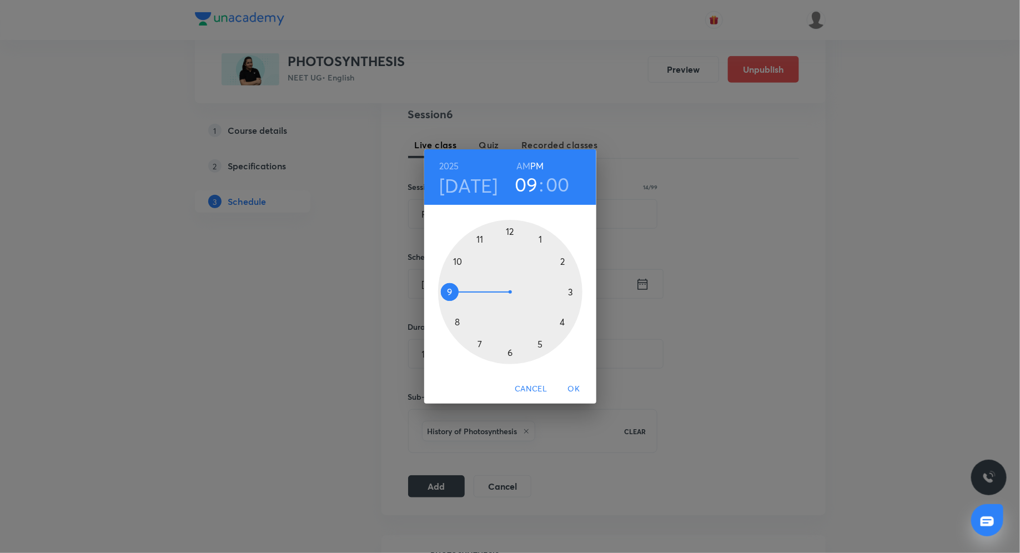
click at [525, 182] on h3 "09" at bounding box center [526, 184] width 23 height 23
click at [480, 344] on div at bounding box center [510, 292] width 144 height 144
click at [573, 384] on span "OK" at bounding box center [574, 389] width 27 height 14
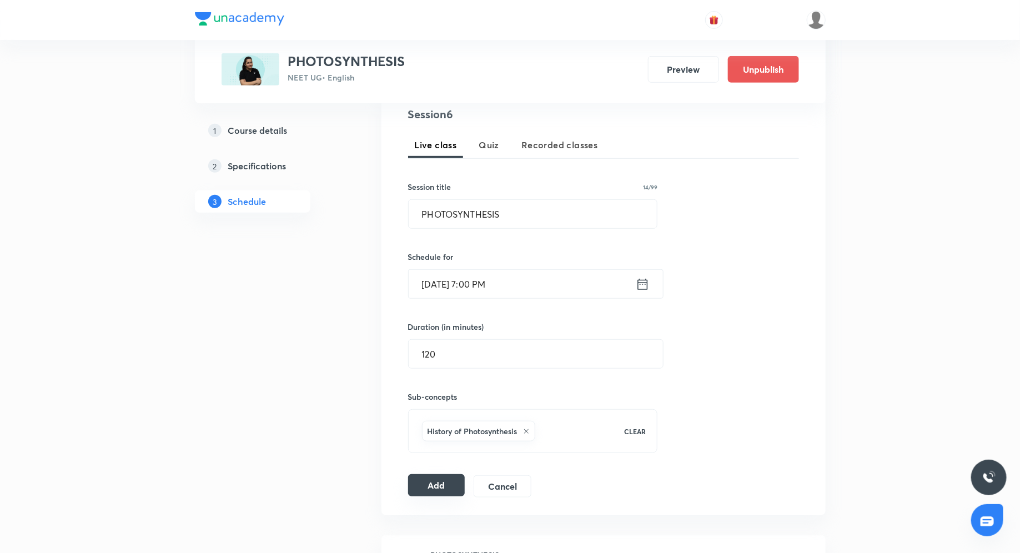
click at [444, 487] on button "Add" at bounding box center [436, 485] width 57 height 22
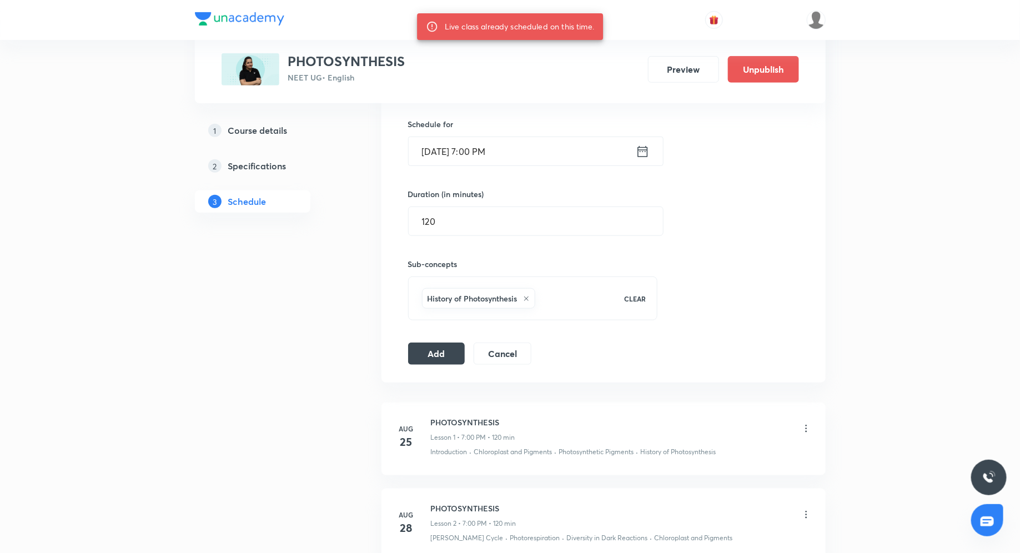
scroll to position [353, 0]
click at [645, 157] on icon at bounding box center [643, 155] width 14 height 16
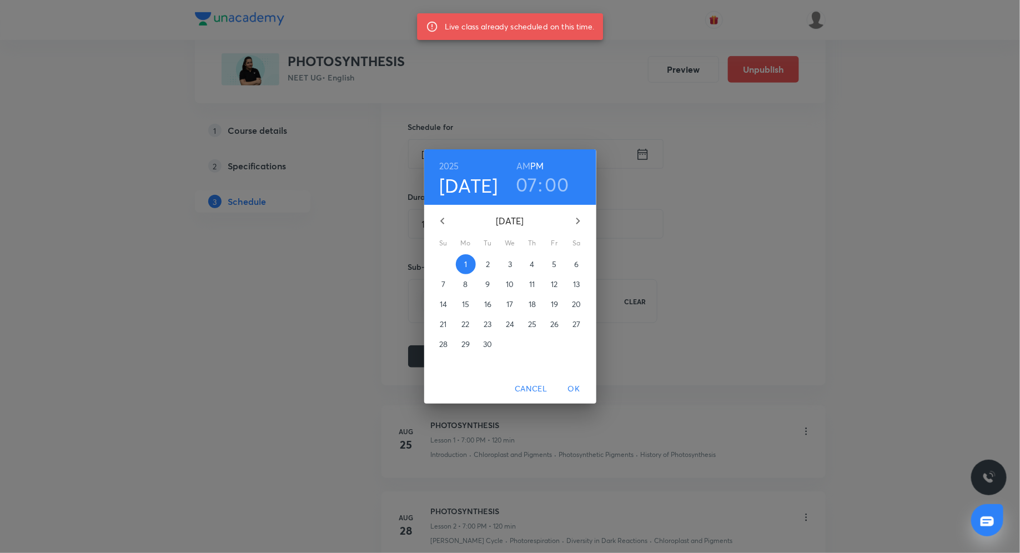
click at [490, 264] on span "2" at bounding box center [488, 264] width 20 height 11
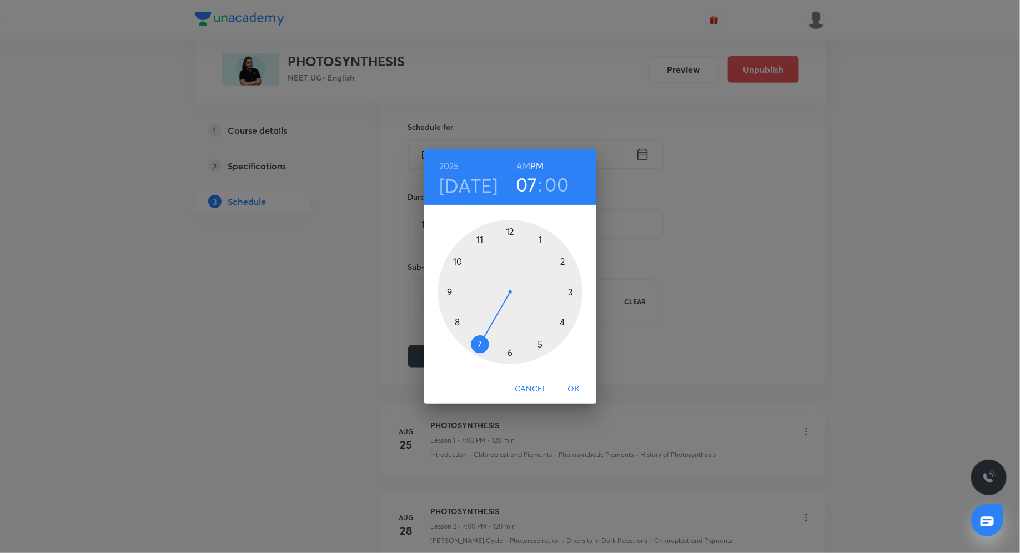
click at [579, 387] on span "OK" at bounding box center [574, 389] width 27 height 14
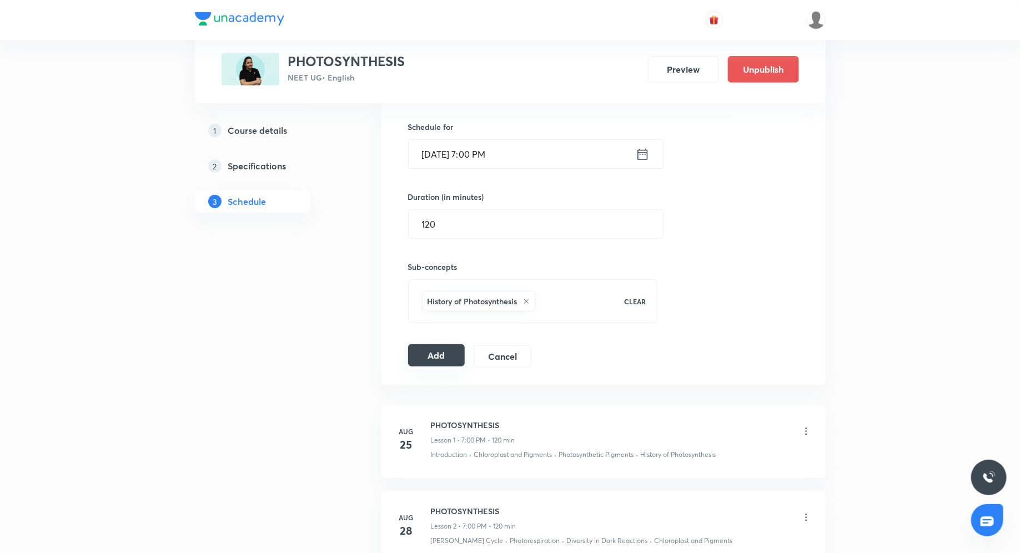
click at [442, 362] on button "Add" at bounding box center [436, 355] width 57 height 22
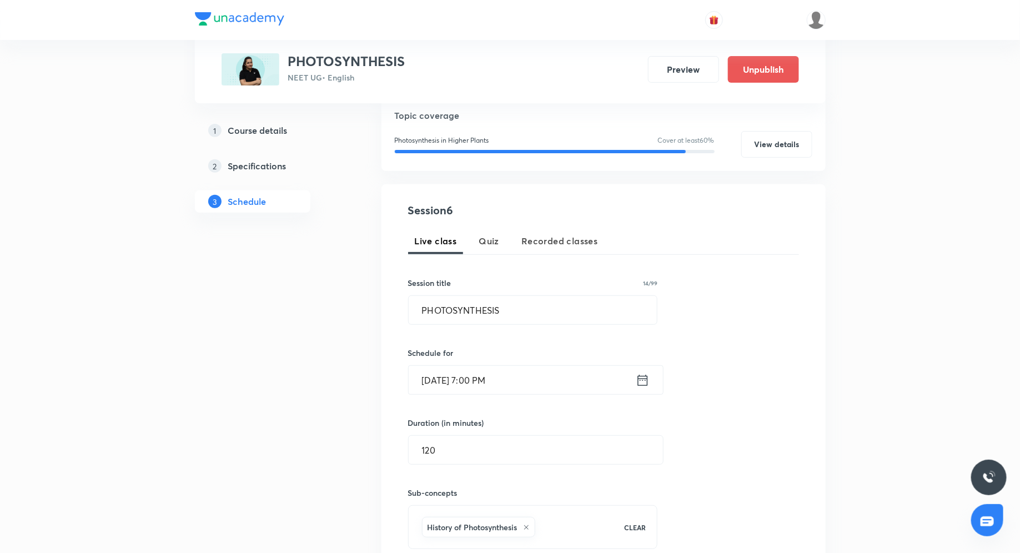
scroll to position [362, 0]
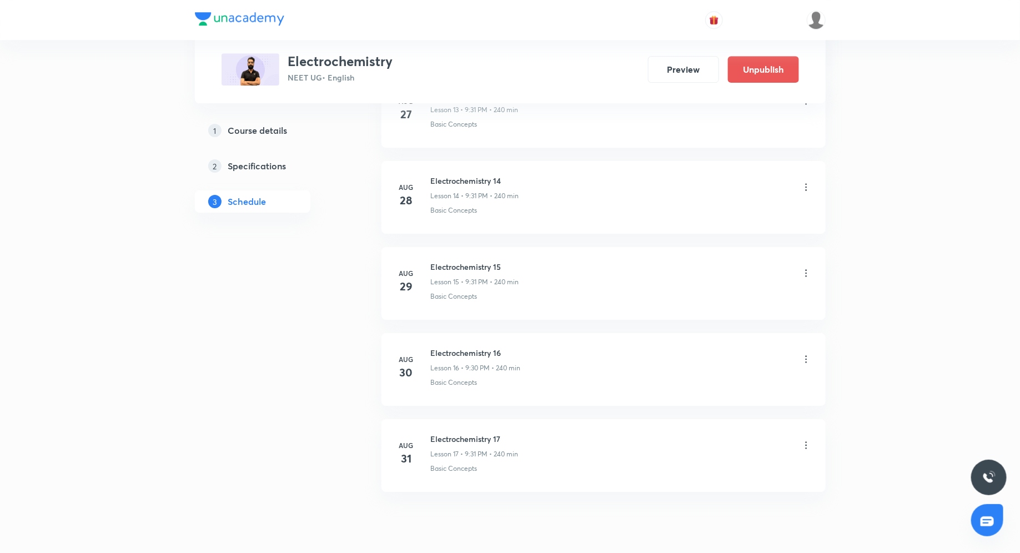
scroll to position [1737, 0]
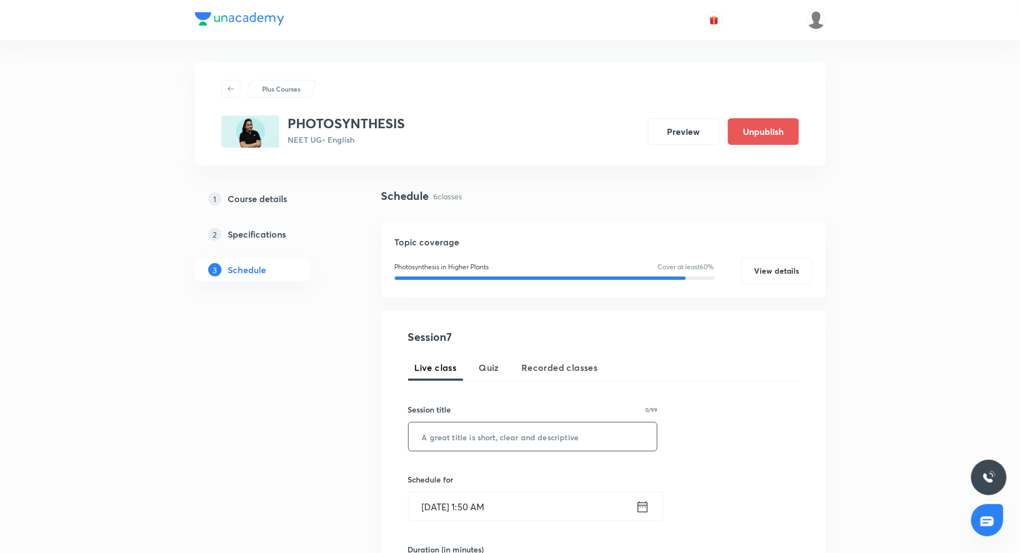
click at [531, 440] on input "text" at bounding box center [533, 437] width 249 height 28
paste input "1TRG4EKR"
type input "1TRG4EKR"
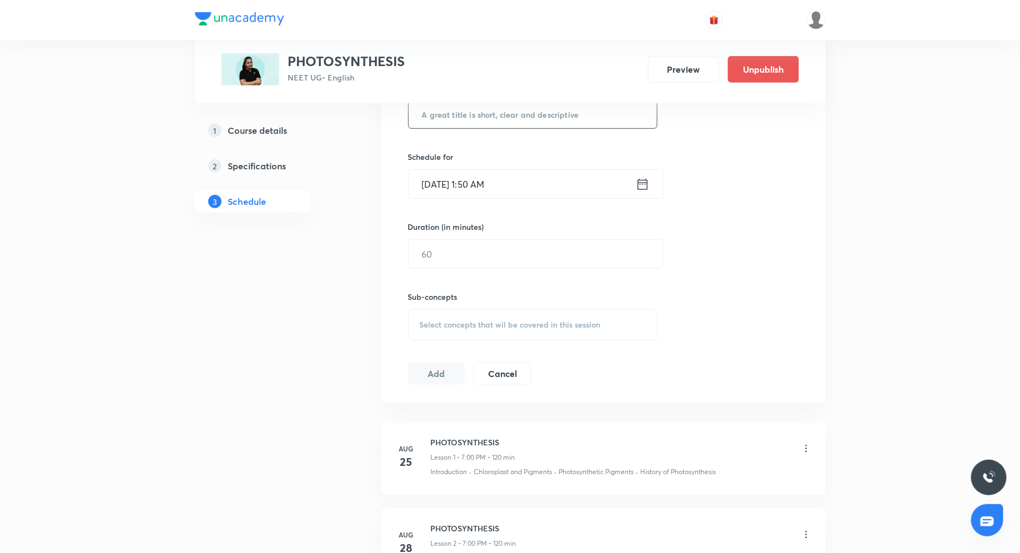
scroll to position [806, 0]
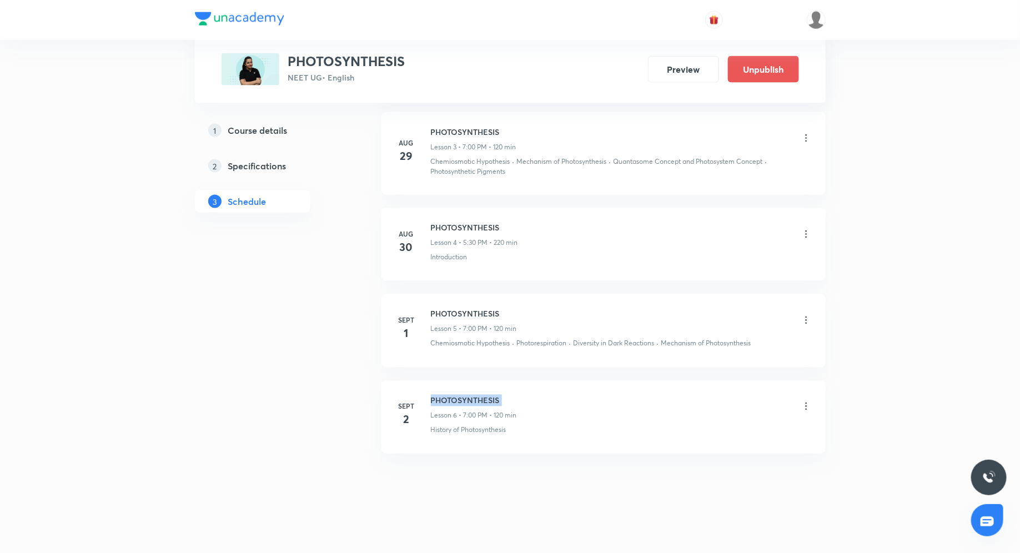
drag, startPoint x: 430, startPoint y: 396, endPoint x: 501, endPoint y: 404, distance: 71.6
click at [501, 404] on div "Sept 2 PHOTOSYNTHESIS Lesson 6 • 7:00 PM • 120 min History of Photosynthesis" at bounding box center [603, 415] width 417 height 41
copy h6 "PHOTOSYNTHESIS"
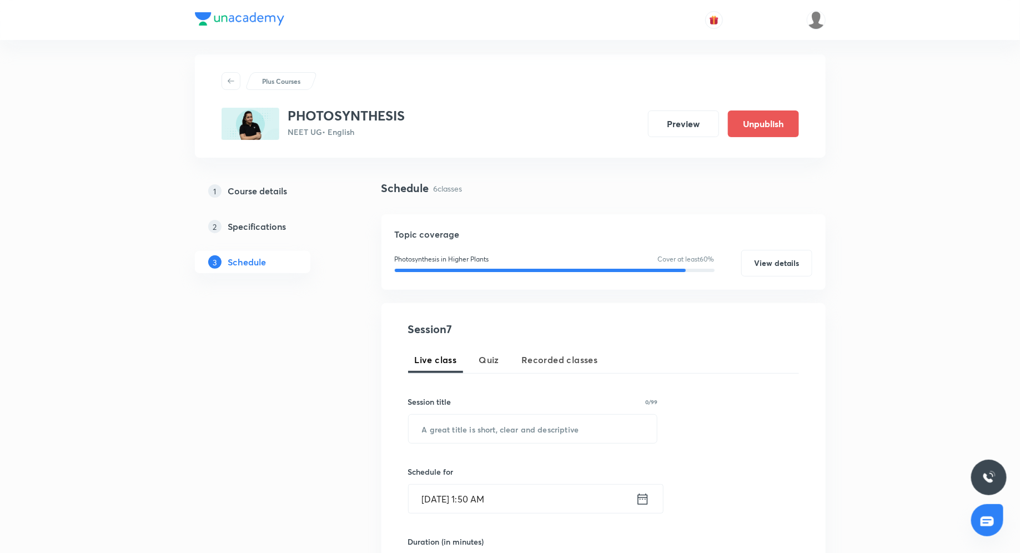
scroll to position [2, 0]
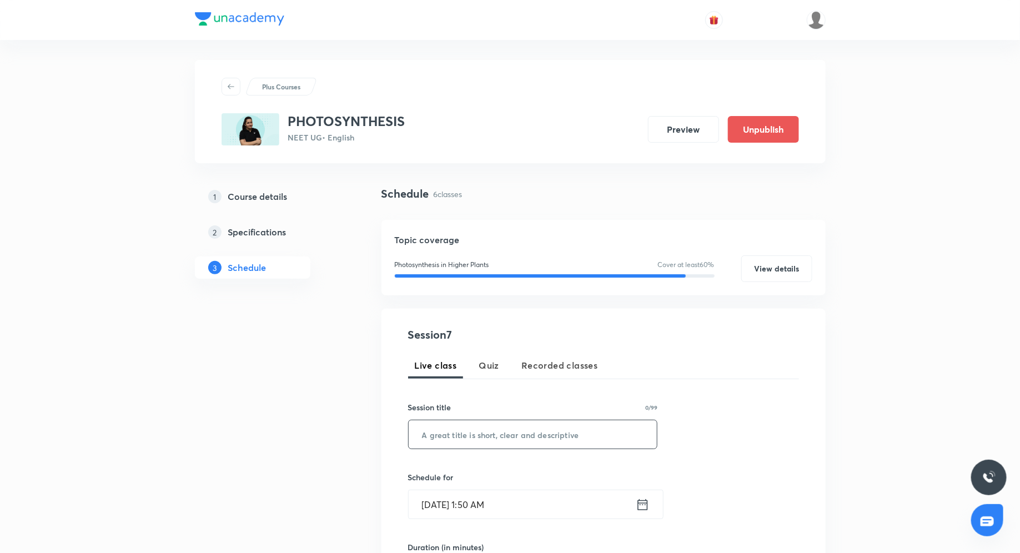
click at [476, 439] on input "text" at bounding box center [533, 434] width 249 height 28
paste input "PHOTOSYNTHESIS"
type input "PHOTOSYNTHESIS"
click at [641, 503] on icon at bounding box center [643, 505] width 14 height 16
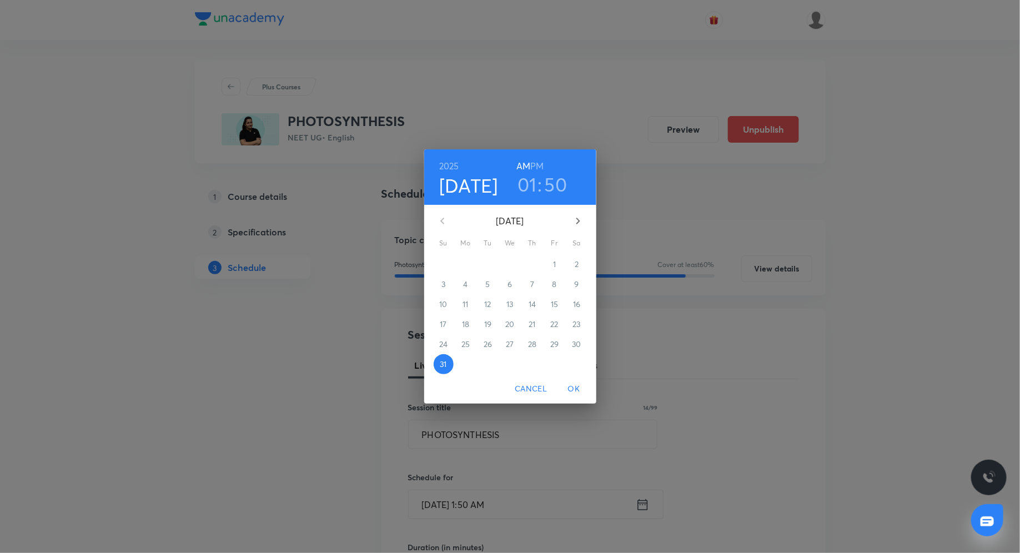
click at [580, 216] on icon "button" at bounding box center [578, 220] width 13 height 13
click at [508, 269] on p "3" at bounding box center [510, 264] width 4 height 11
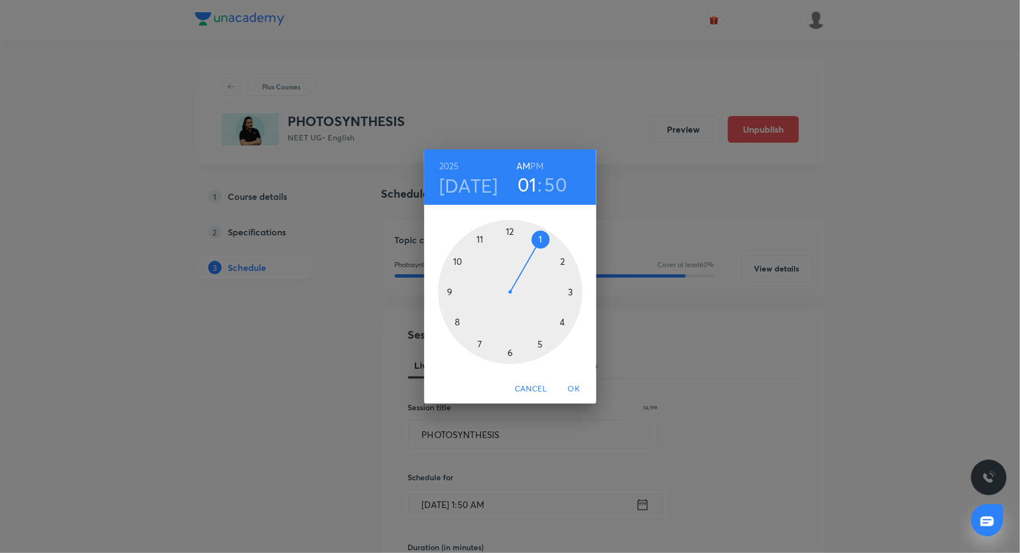
click at [479, 342] on div at bounding box center [510, 292] width 144 height 144
click at [512, 233] on div at bounding box center [510, 292] width 144 height 144
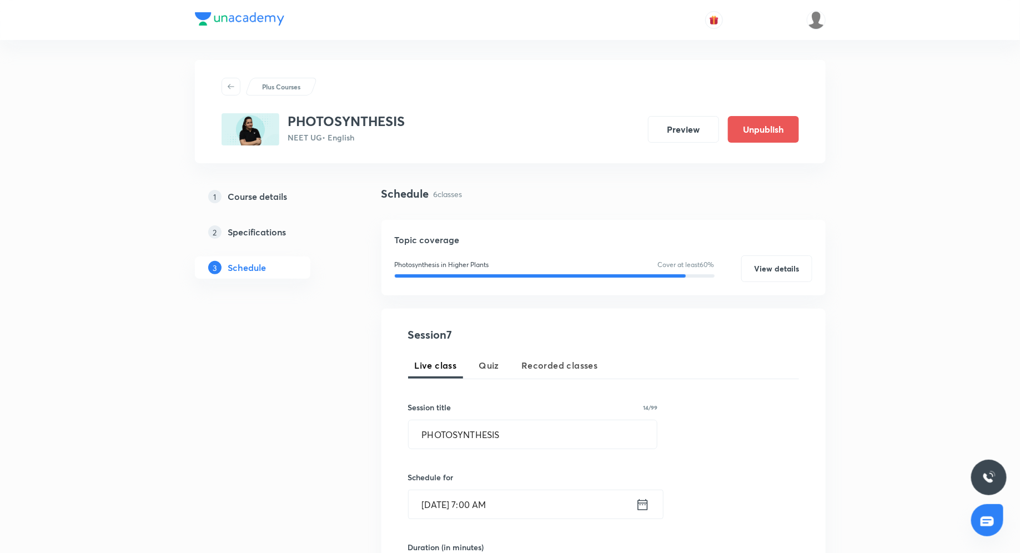
click at [646, 503] on icon at bounding box center [643, 504] width 10 height 11
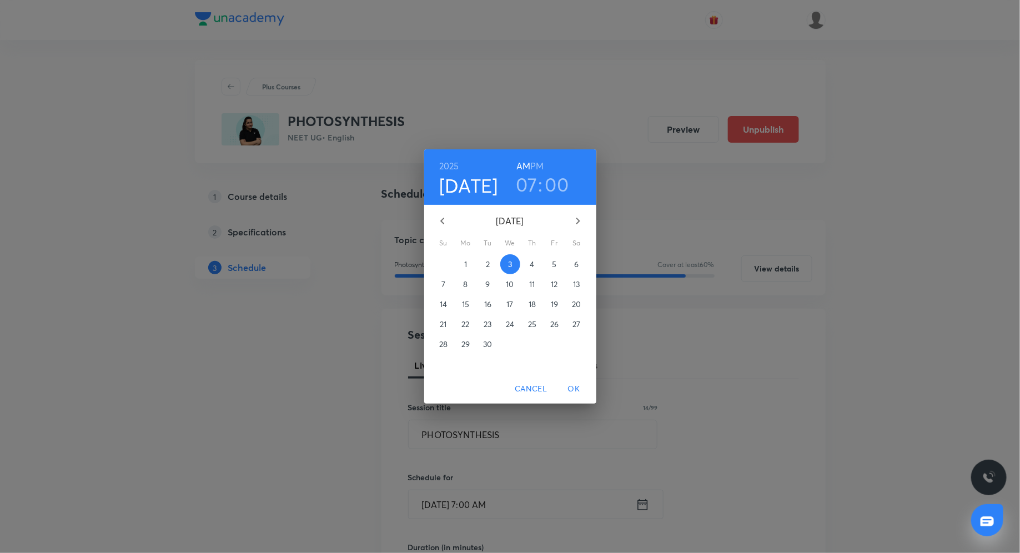
click at [540, 167] on h6 "PM" at bounding box center [536, 166] width 13 height 16
click at [577, 382] on button "OK" at bounding box center [575, 389] width 36 height 21
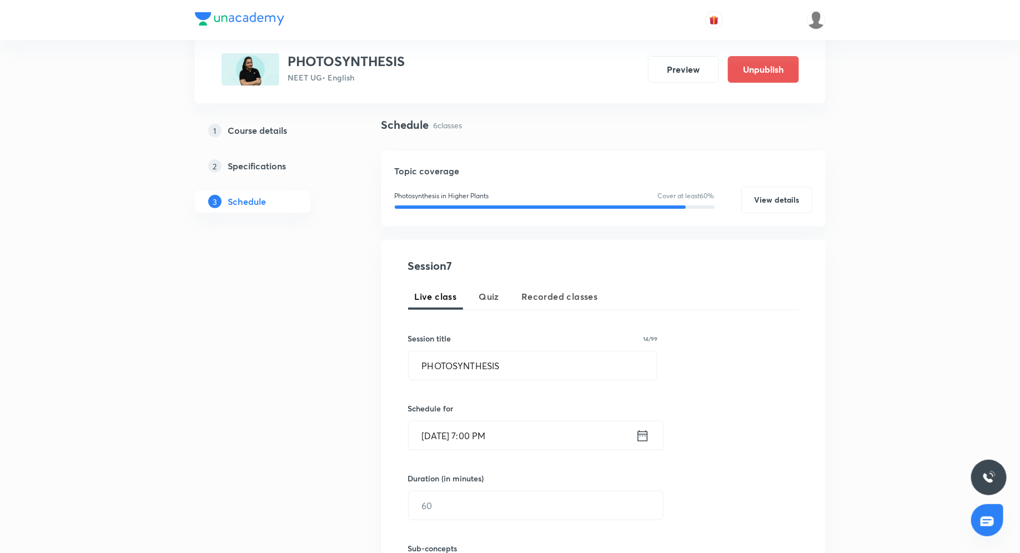
scroll to position [86, 0]
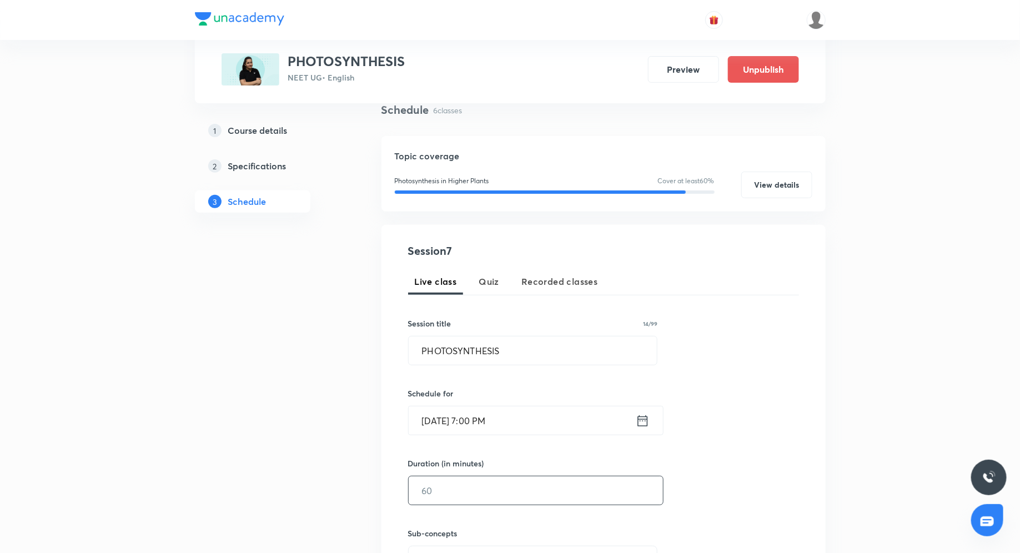
click at [462, 492] on input "text" at bounding box center [536, 491] width 254 height 28
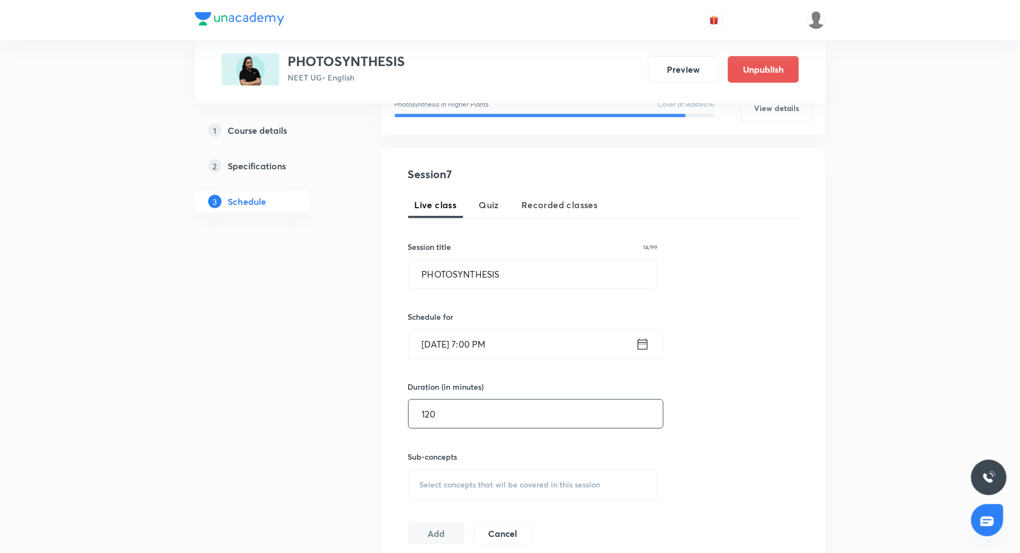
type input "120"
click at [445, 475] on div "Select concepts that wil be covered in this session" at bounding box center [533, 484] width 250 height 31
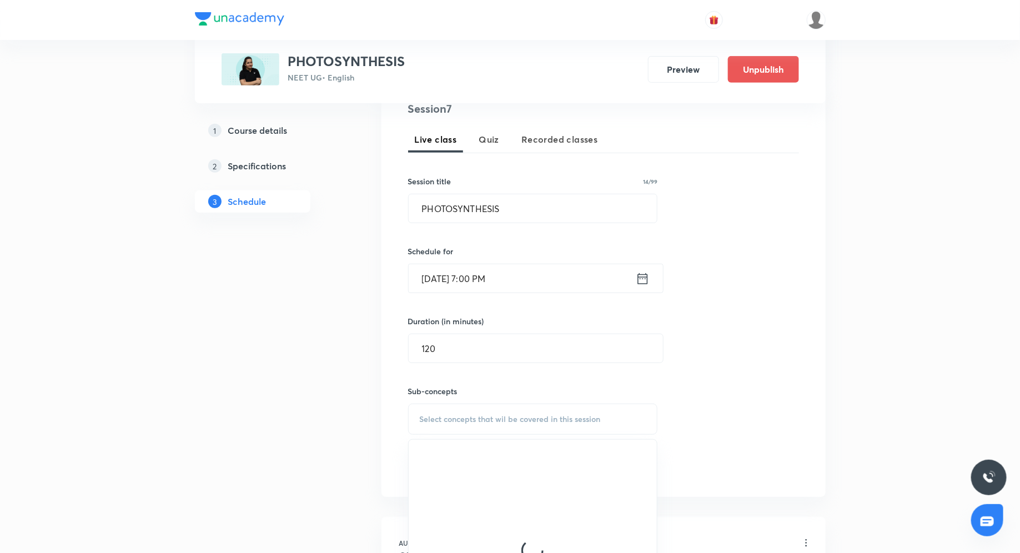
scroll to position [263, 0]
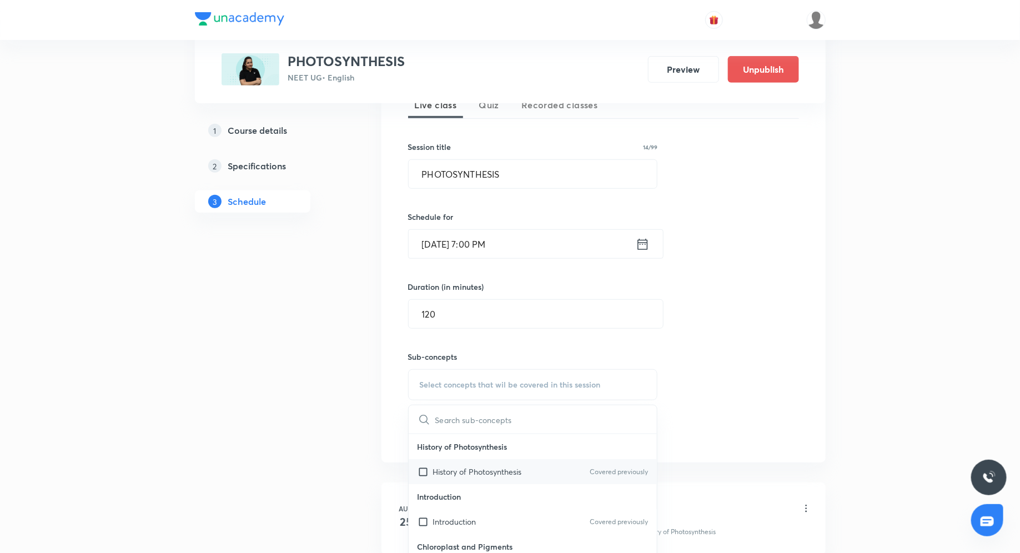
click at [470, 468] on p "History of Photosynthesis" at bounding box center [477, 472] width 89 height 12
checkbox input "true"
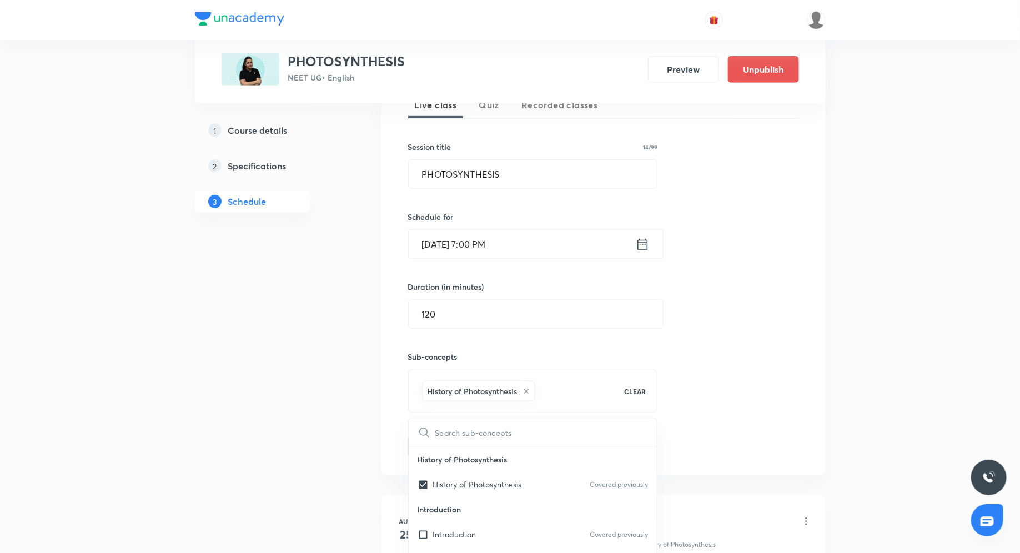
click at [707, 355] on div "Session 7 Live class Quiz Recorded classes Session title 14/99 PHOTOSYNTHESIS ​…" at bounding box center [603, 262] width 391 height 392
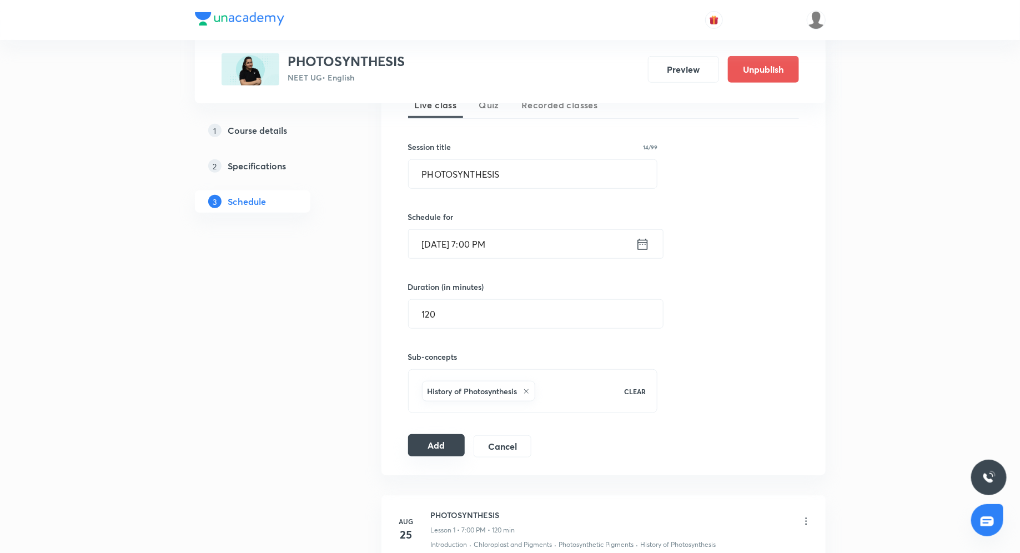
click at [427, 442] on button "Add" at bounding box center [436, 445] width 57 height 22
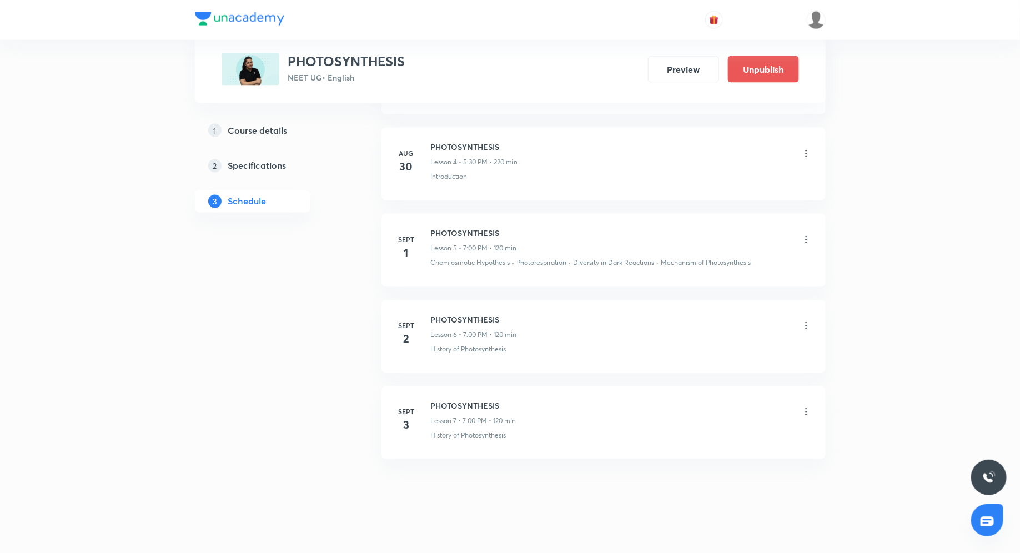
scroll to position [892, 0]
